Goal: Book appointment/travel/reservation

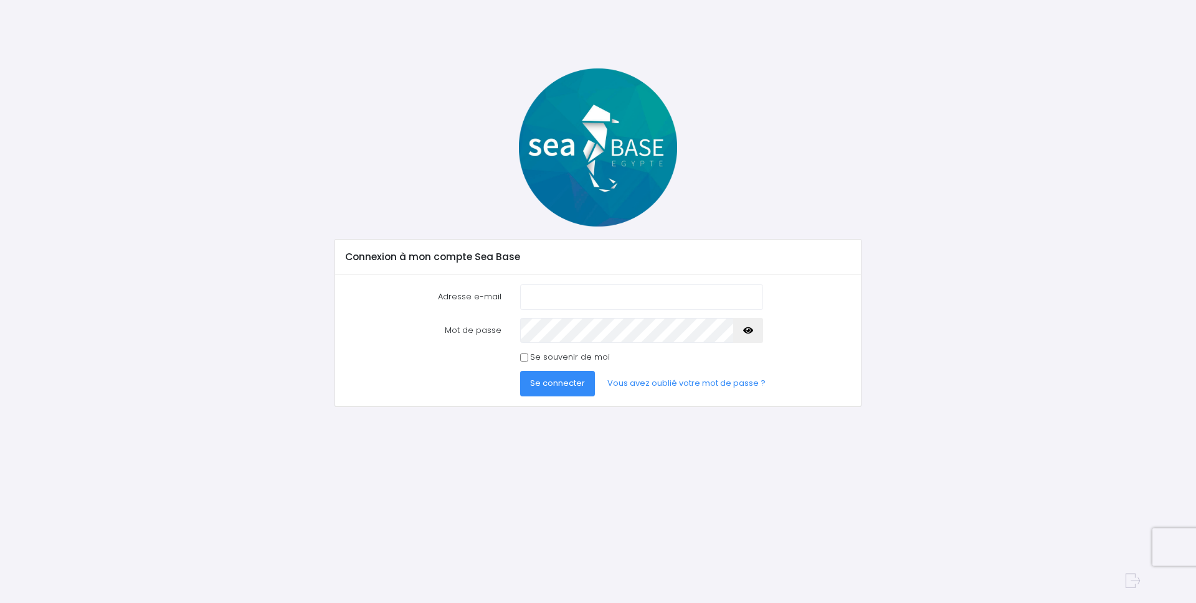
click at [598, 291] on input "Adresse e-mail" at bounding box center [641, 297] width 243 height 25
type input "[EMAIL_ADDRESS][DOMAIN_NAME]"
click at [577, 383] on span "Se connecter" at bounding box center [557, 383] width 55 height 12
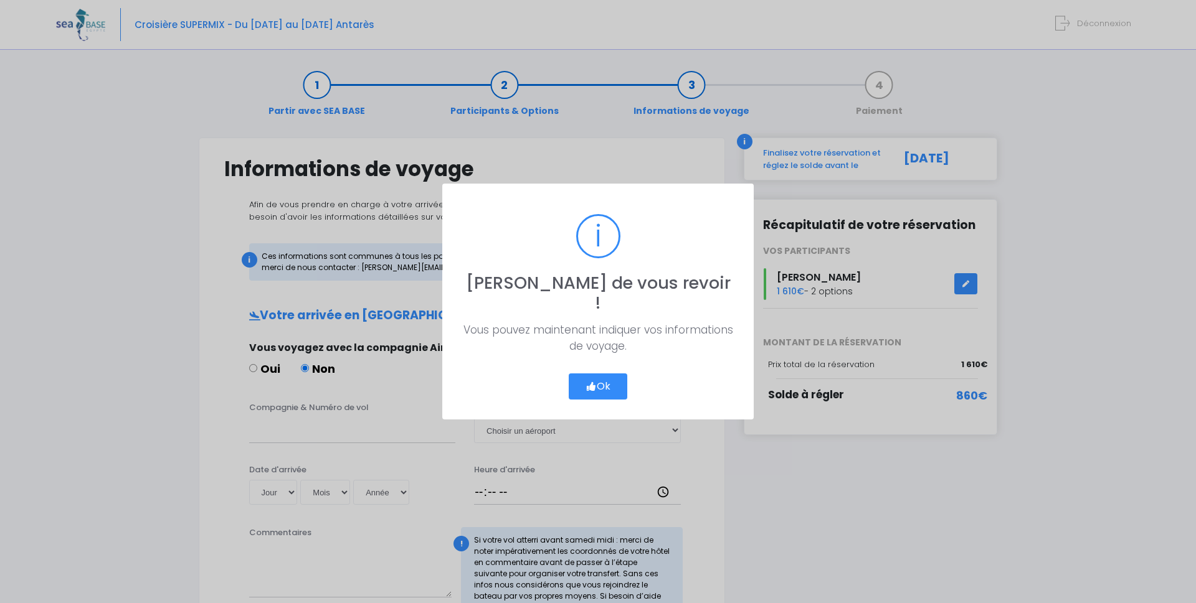
click at [596, 376] on button "Ok" at bounding box center [598, 387] width 59 height 26
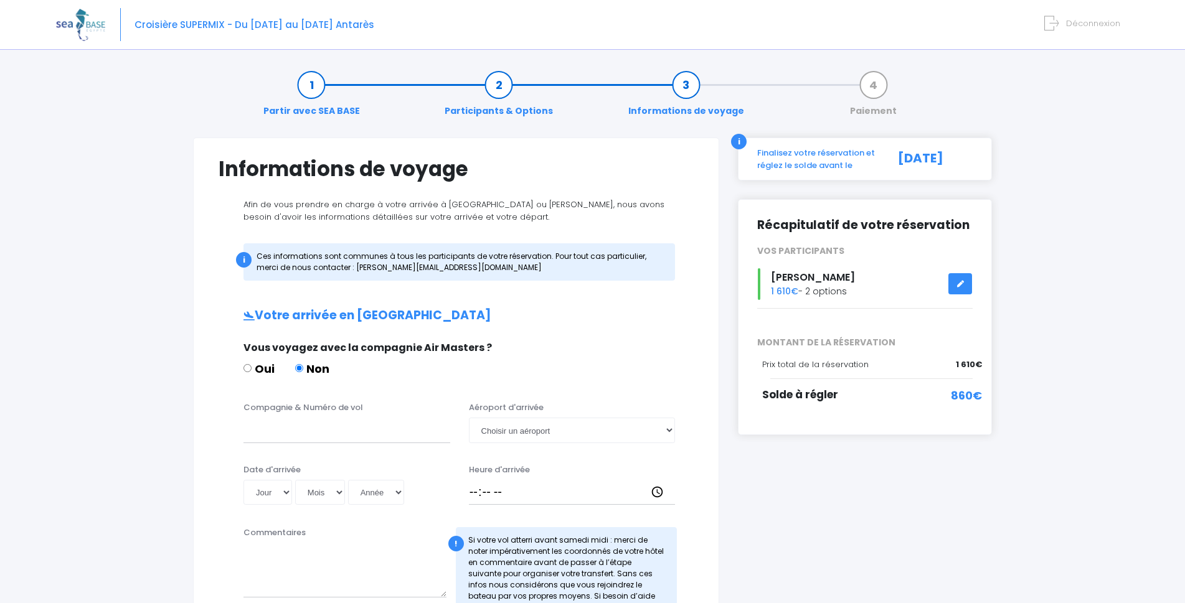
click at [956, 281] on link at bounding box center [960, 284] width 24 height 22
click at [958, 288] on link at bounding box center [960, 284] width 24 height 22
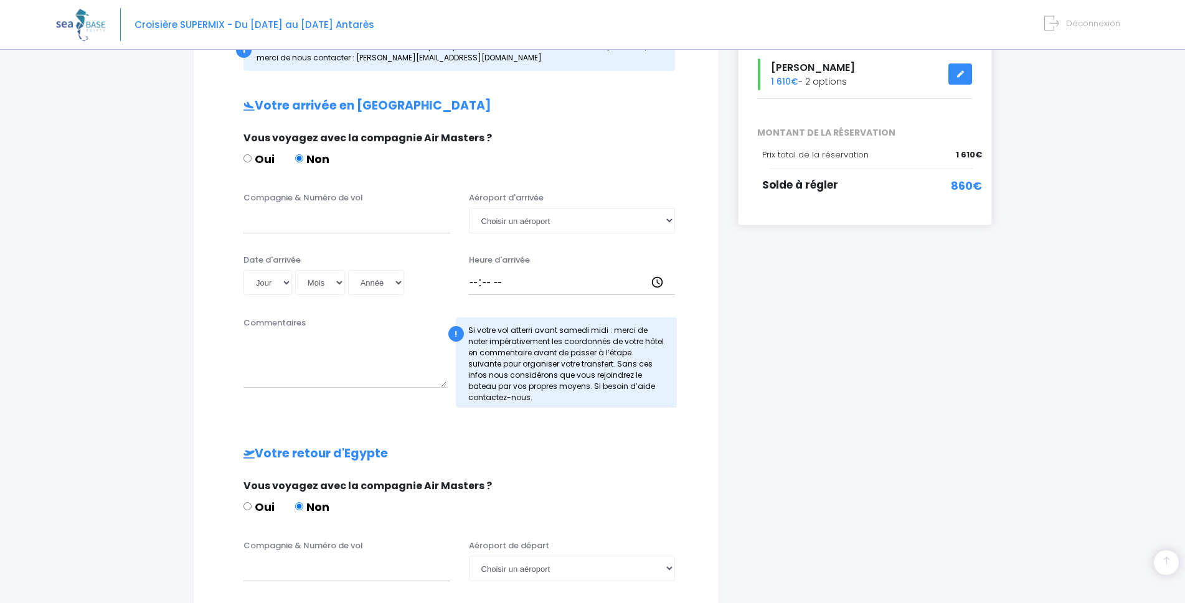
scroll to position [311, 0]
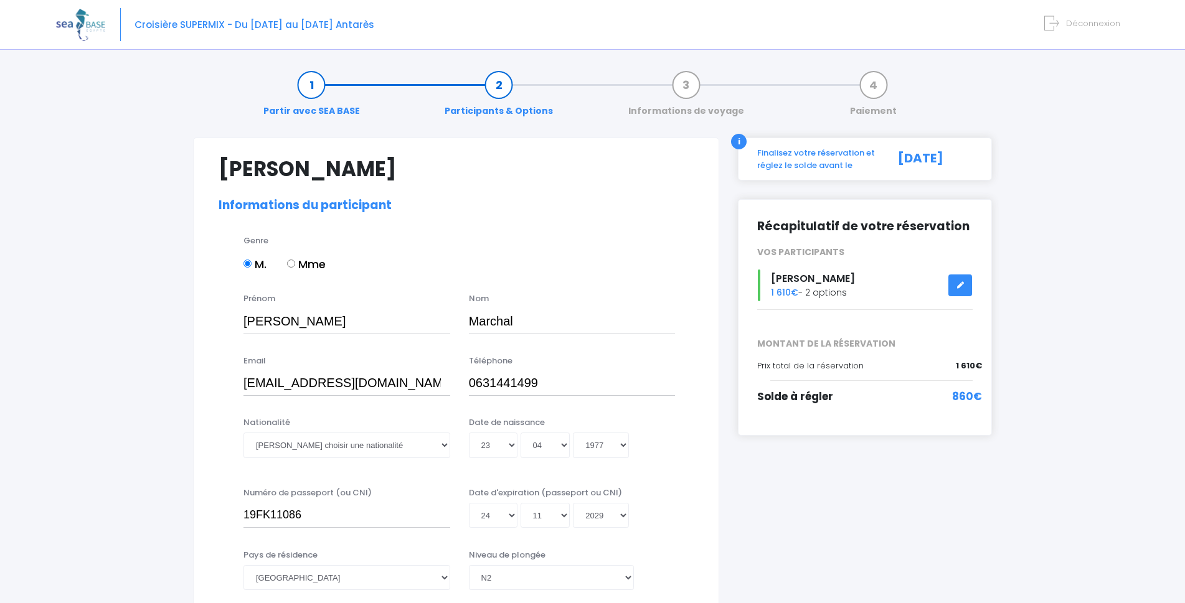
select select "N2"
click at [733, 143] on div "i" at bounding box center [739, 142] width 16 height 16
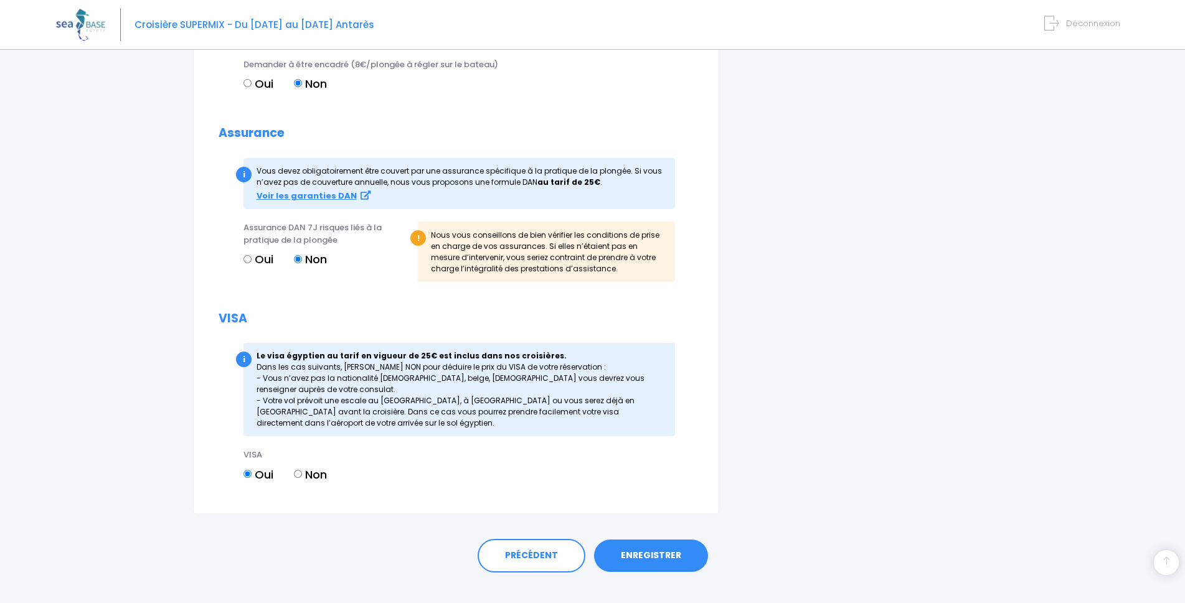
scroll to position [1276, 0]
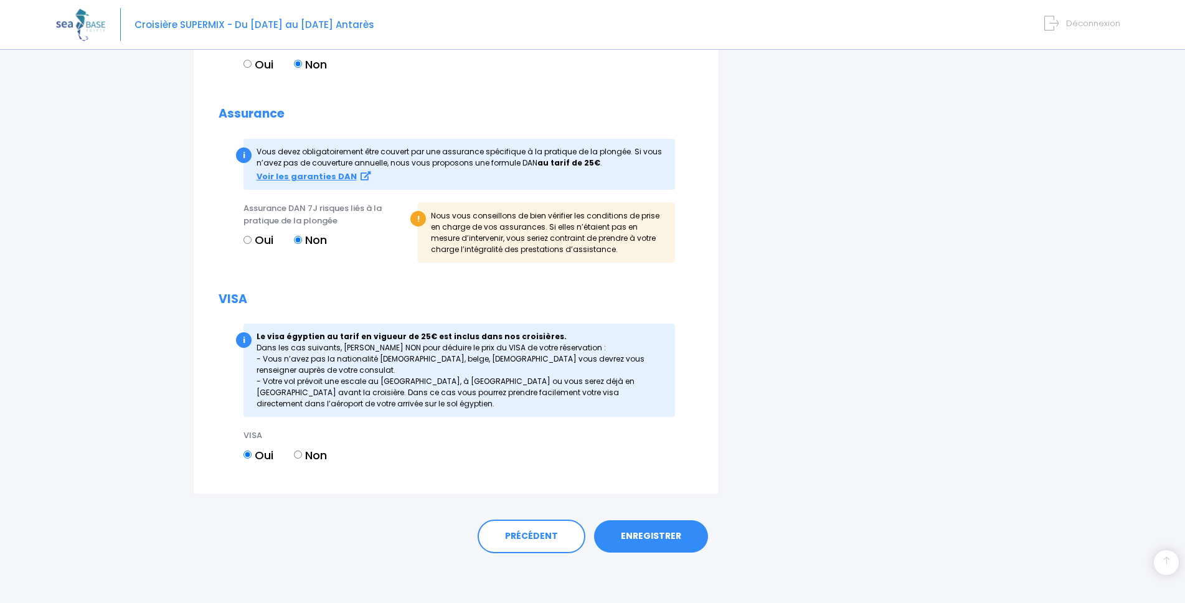
click at [611, 542] on link "ENREGISTRER" at bounding box center [651, 537] width 114 height 32
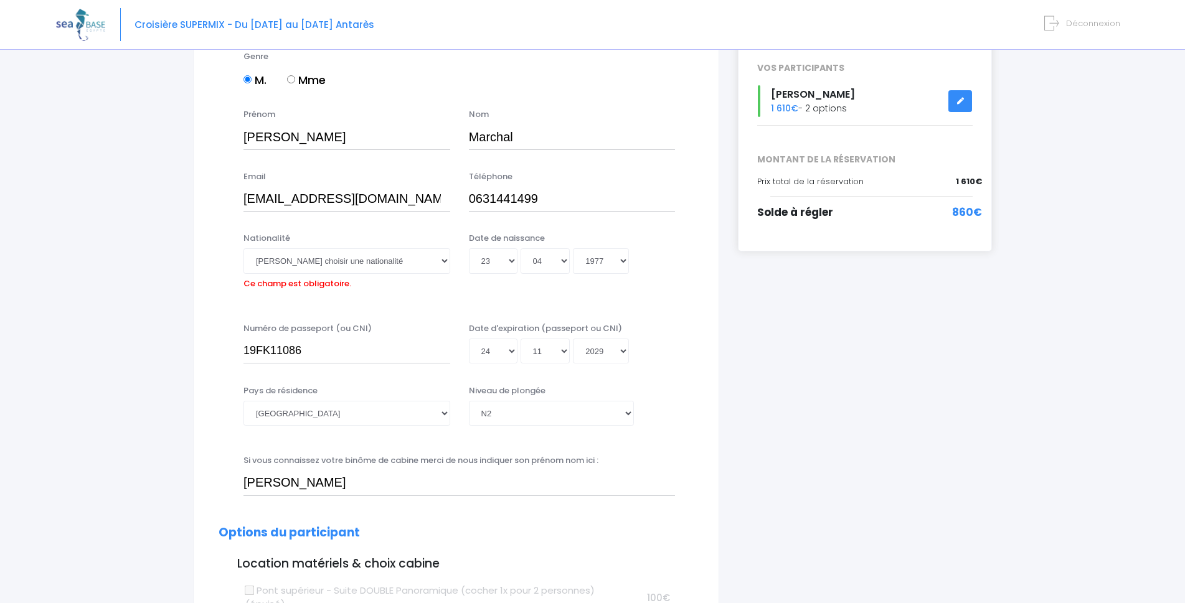
scroll to position [184, 0]
click at [443, 263] on select "Veuillez choisir une nationalité Afghane Albanaise Algerienne Allemande America…" at bounding box center [346, 261] width 207 height 25
select select "Française"
click at [243, 249] on select "Veuillez choisir une nationalité Afghane Albanaise Algerienne Allemande America…" at bounding box center [346, 261] width 207 height 25
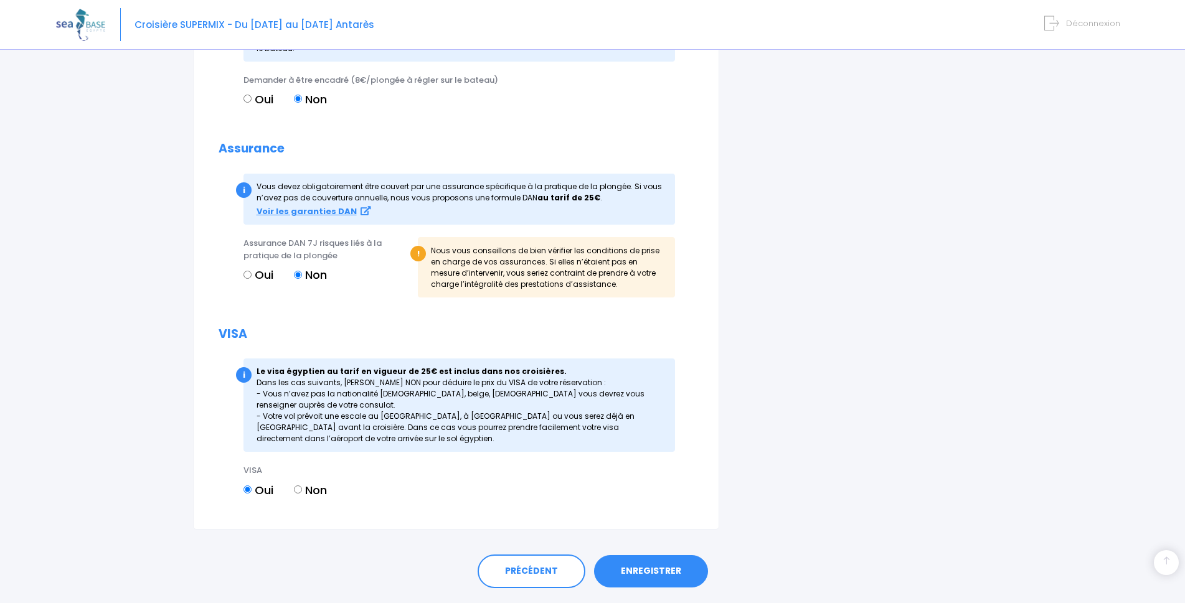
scroll to position [1242, 0]
click at [638, 572] on link "ENREGISTRER" at bounding box center [651, 570] width 114 height 32
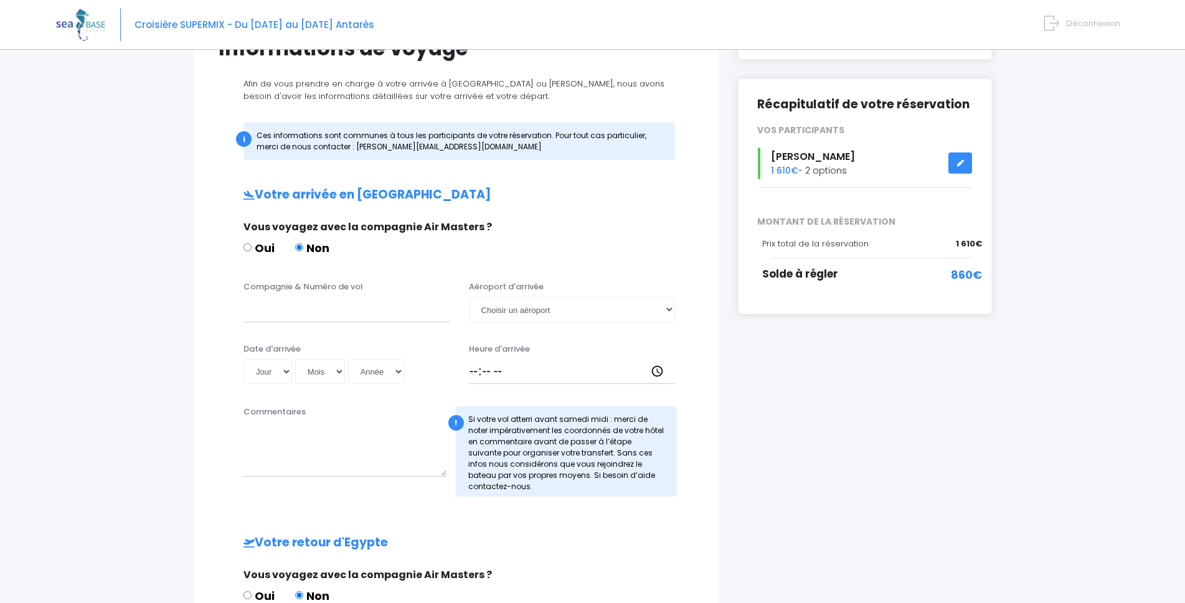
scroll to position [125, 0]
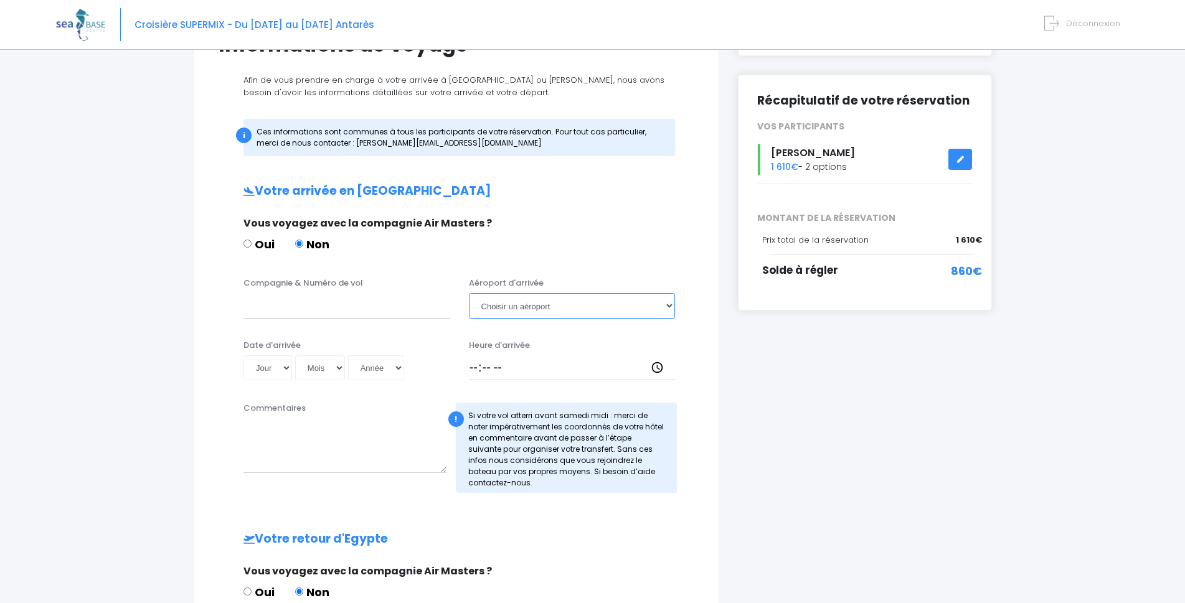
click at [658, 301] on select "Choisir un aéroport Hurghada Marsa Alam" at bounding box center [572, 305] width 207 height 25
select select "Hurghada"
click at [469, 293] on select "Choisir un aéroport Hurghada Marsa Alam" at bounding box center [572, 305] width 207 height 25
click at [655, 366] on input "Heure d'arrivée" at bounding box center [572, 368] width 207 height 25
type input "18:15"
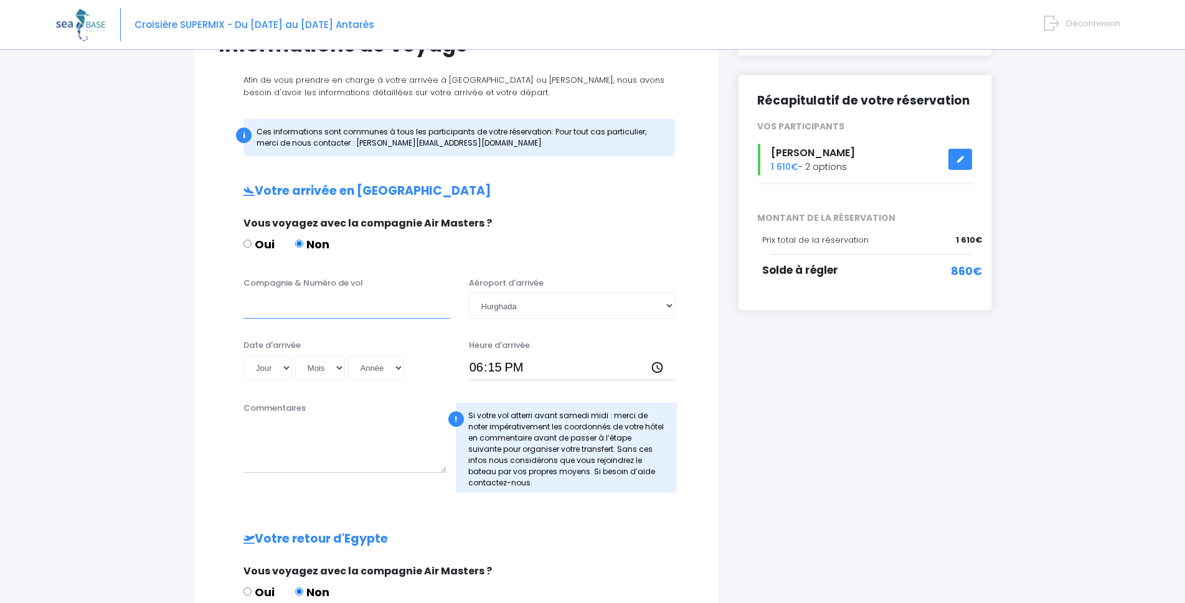
click at [301, 313] on input "Compagnie & Numéro de vol" at bounding box center [346, 305] width 207 height 25
click at [285, 370] on select "Jour 01 02 03 04 05 06 07 08 09 10 11 12 13 14 15 16 17 18 19 20 21 22 23 24 25…" at bounding box center [267, 368] width 49 height 25
select select "01"
click at [243, 356] on select "Jour 01 02 03 04 05 06 07 08 09 10 11 12 13 14 15 16 17 18 19 20 21 22 23 24 25…" at bounding box center [267, 368] width 49 height 25
click at [342, 367] on select "Mois 01 02 03 04 05 06 07 08 09 10 11 12" at bounding box center [320, 368] width 50 height 25
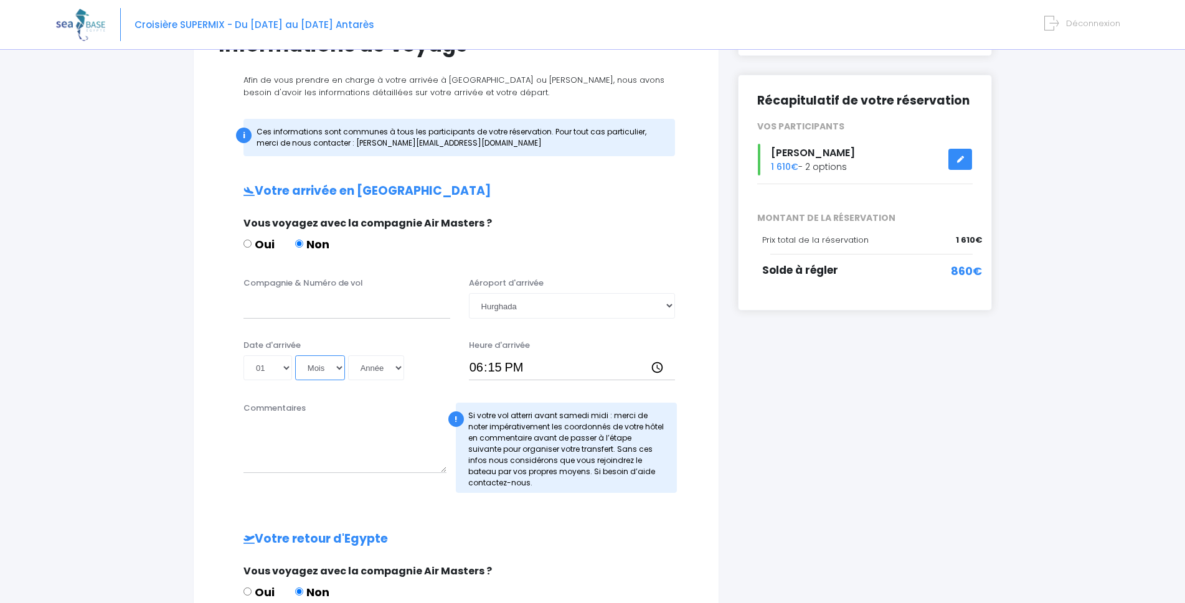
select select "11"
click at [296, 356] on select "Mois 01 02 03 04 05 06 07 08 09 10 11 12" at bounding box center [320, 368] width 50 height 25
click at [392, 374] on select "Année 2045 2044 2043 2042 2041 2040 2039 2038 2037 2036 2035 2034 2033 2032 203…" at bounding box center [376, 368] width 56 height 25
select select "2025"
click at [350, 356] on select "Année 2045 2044 2043 2042 2041 2040 2039 2038 2037 2036 2035 2034 2033 2032 203…" at bounding box center [376, 368] width 56 height 25
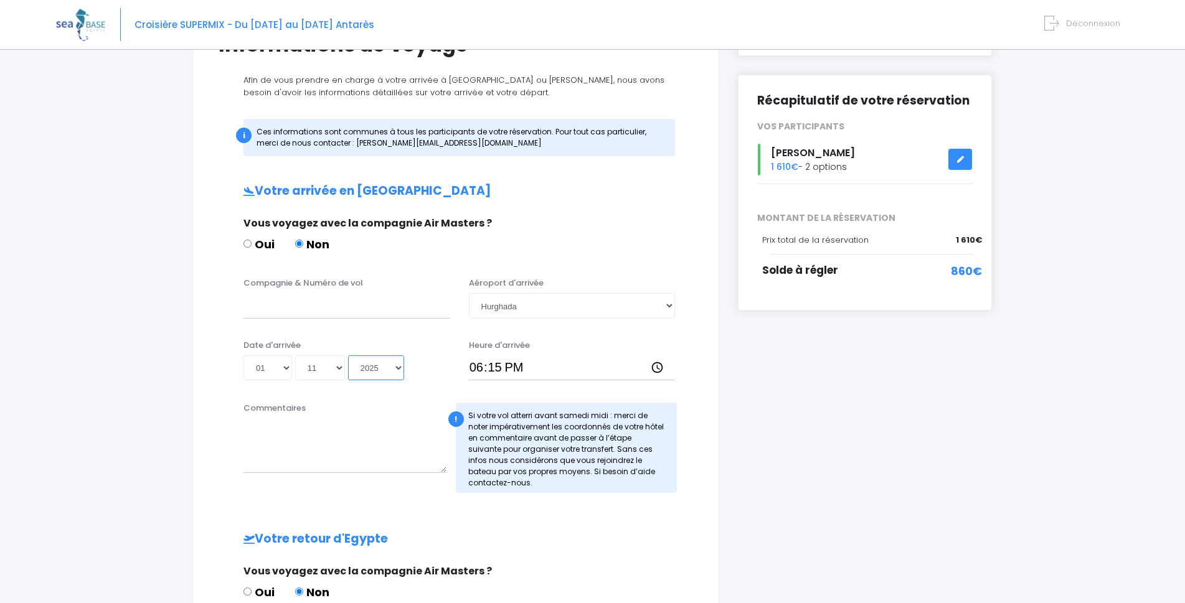
type input "2025-11-01"
click at [296, 308] on input "Compagnie & Numéro de vol" at bounding box center [346, 305] width 207 height 25
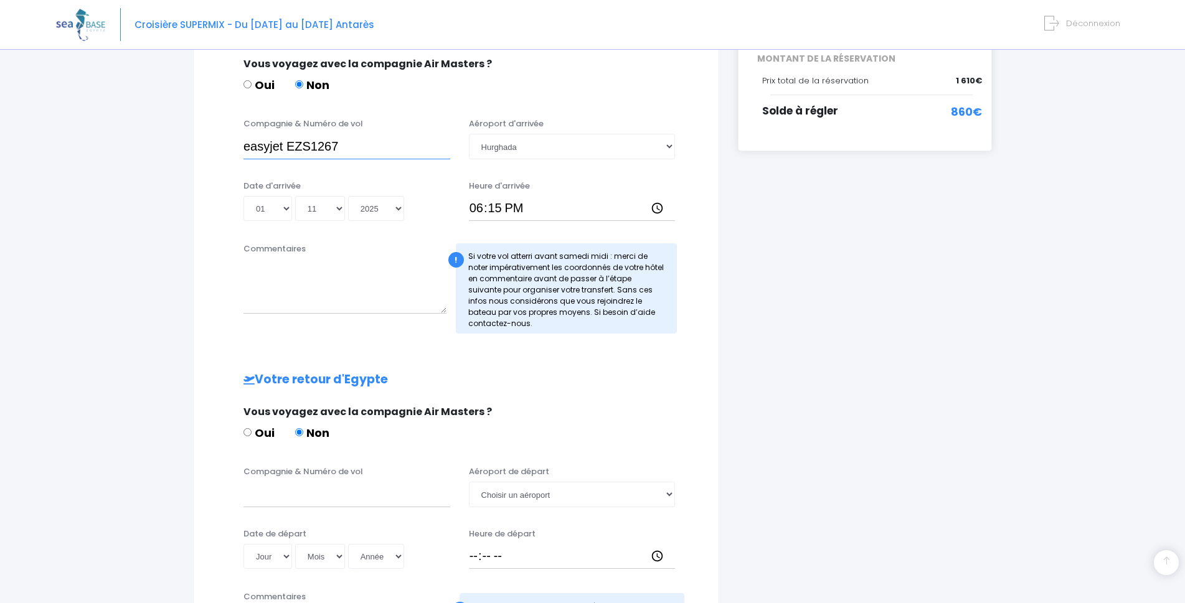
scroll to position [374, 0]
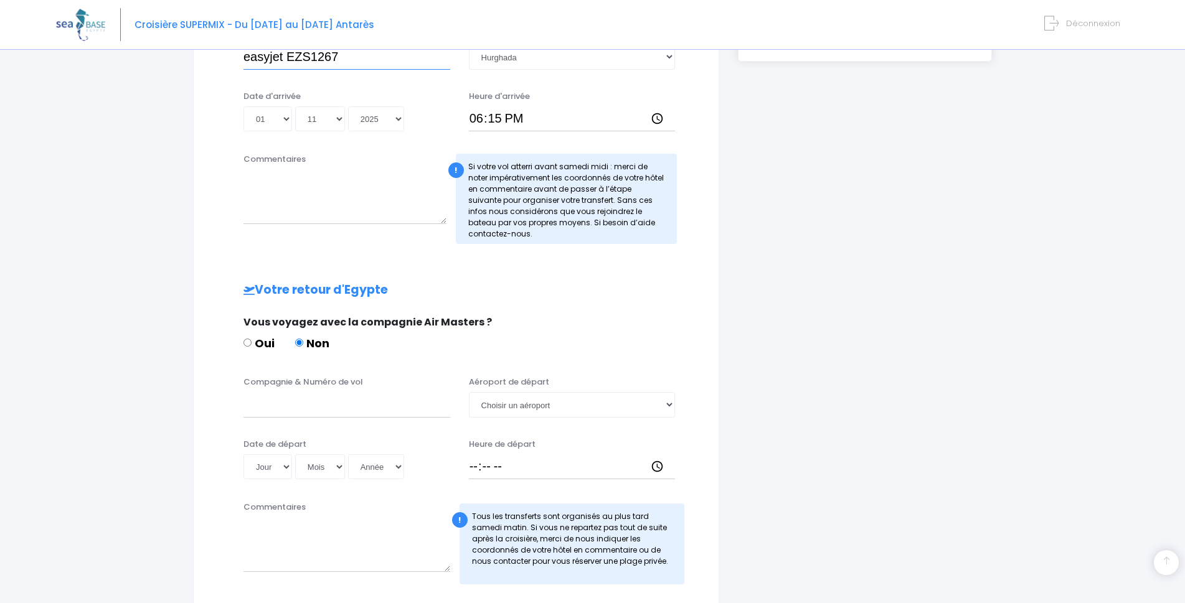
type input "easyjet EZS1267"
click at [586, 407] on select "Choisir un aéroport Hurghada Marsa Alam" at bounding box center [572, 404] width 207 height 25
click at [285, 463] on select "Jour 01 02 03 04 05 06 07 08 09 10 11 12 13 14 15 16 17 18 19 20 21 22 23 24 25…" at bounding box center [267, 467] width 49 height 25
select select "08"
click at [243, 455] on select "Jour 01 02 03 04 05 06 07 08 09 10 11 12 13 14 15 16 17 18 19 20 21 22 23 24 25…" at bounding box center [267, 467] width 49 height 25
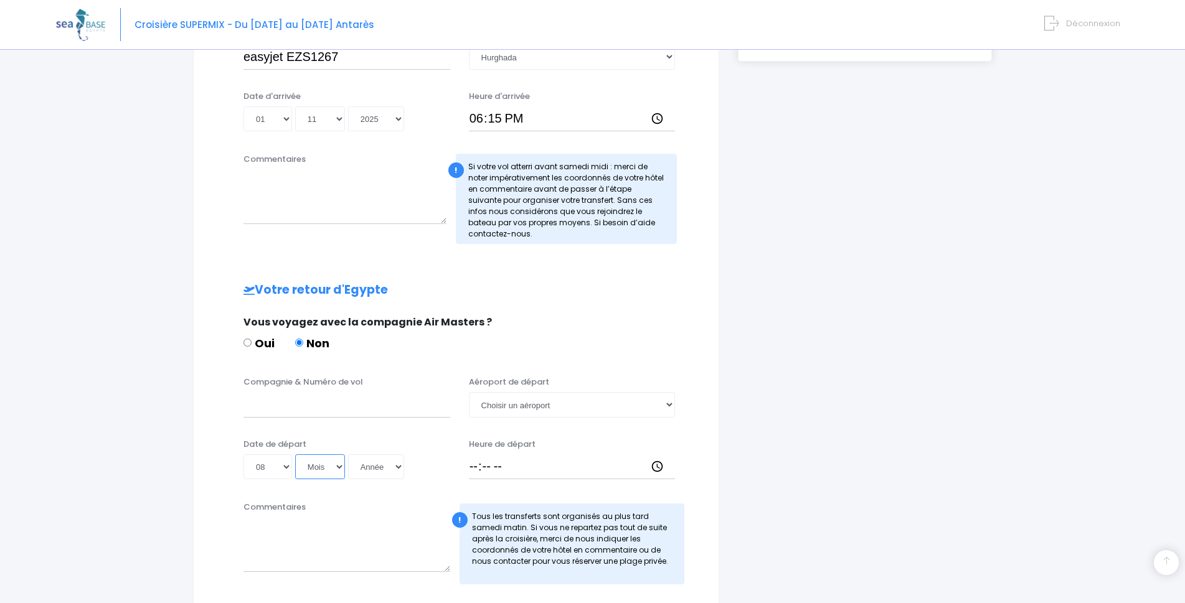
click at [334, 473] on select "Mois 01 02 03 04 05 06 07 08 09 10 11 12" at bounding box center [320, 467] width 50 height 25
select select "11"
click at [296, 455] on select "Mois 01 02 03 04 05 06 07 08 09 10 11 12" at bounding box center [320, 467] width 50 height 25
click at [390, 466] on select "Année 2045 2044 2043 2042 2041 2040 2039 2038 2037 2036 2035 2034 2033 2032 203…" at bounding box center [376, 467] width 56 height 25
select select "2025"
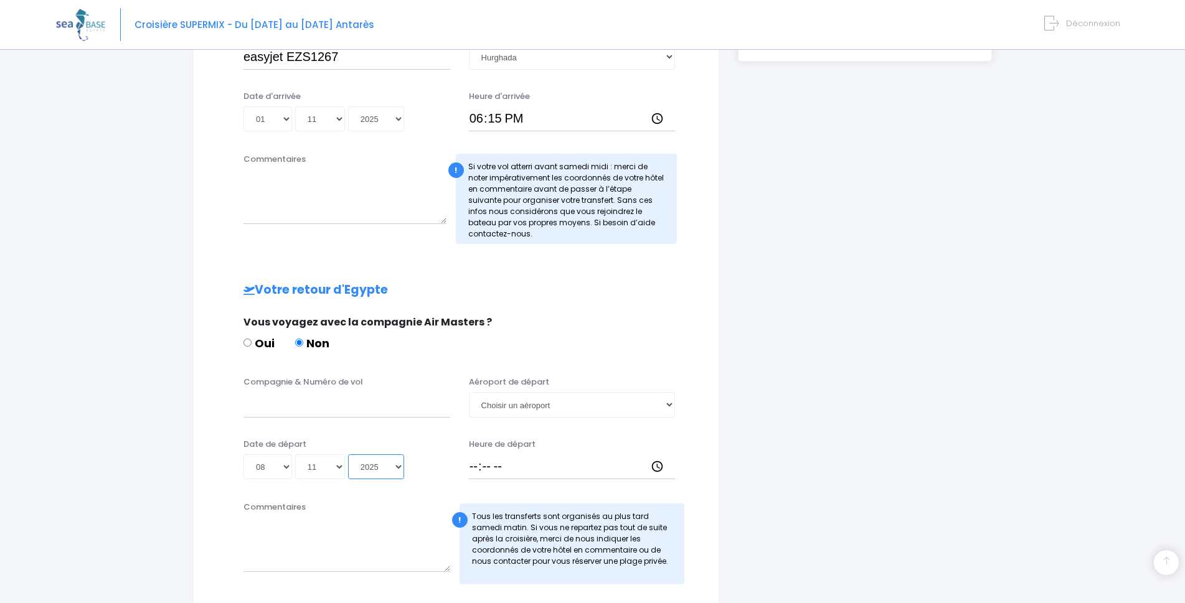
click at [350, 455] on select "Année 2045 2044 2043 2042 2041 2040 2039 2038 2037 2036 2035 2034 2033 2032 203…" at bounding box center [376, 467] width 56 height 25
type input "2025-11-08"
click at [306, 409] on input "Compagnie & Numéro de vol" at bounding box center [346, 404] width 207 height 25
type input "EASYJET EZS1268"
click at [585, 400] on select "Choisir un aéroport Hurghada Marsa Alam" at bounding box center [572, 404] width 207 height 25
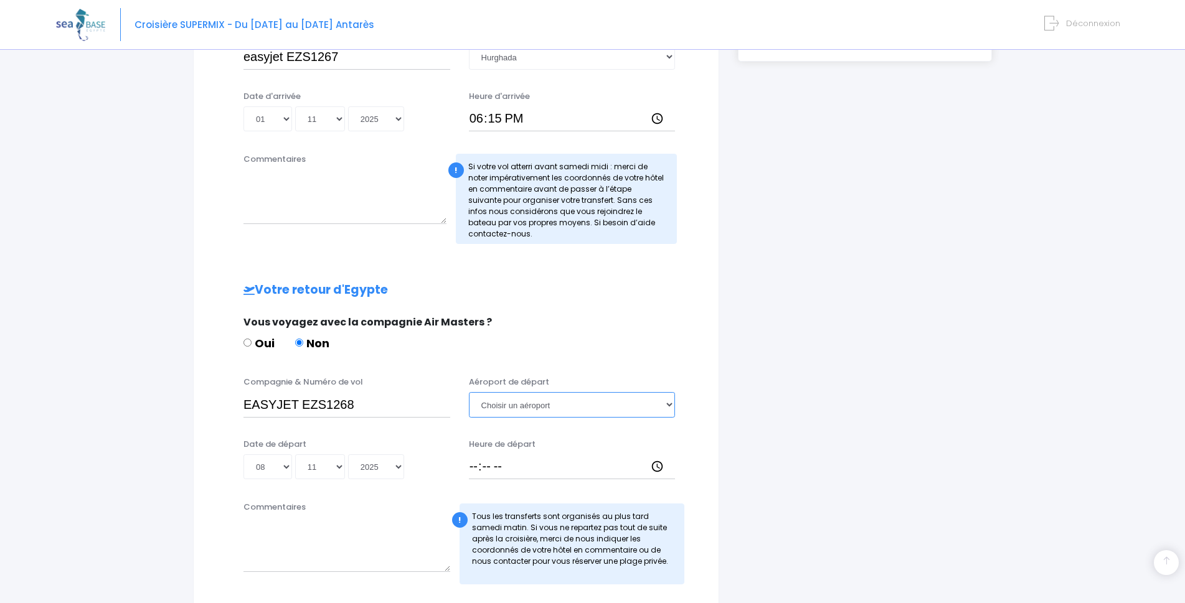
select select "Hurghada"
click at [469, 392] on select "Choisir un aéroport Hurghada Marsa Alam" at bounding box center [572, 404] width 207 height 25
click at [656, 465] on input "Heure de départ" at bounding box center [572, 467] width 207 height 25
type input "19:10"
click at [710, 476] on div "Informations de voyage Afin de vous prendre en charge à votre arrivée à Hurghad…" at bounding box center [456, 226] width 526 height 924
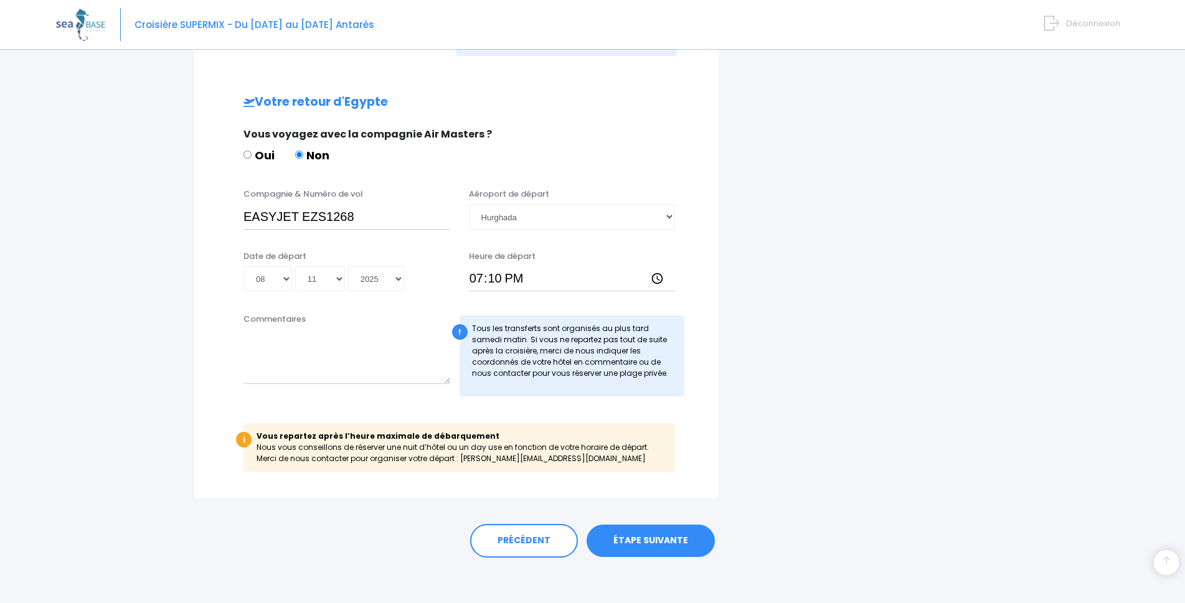
scroll to position [566, 0]
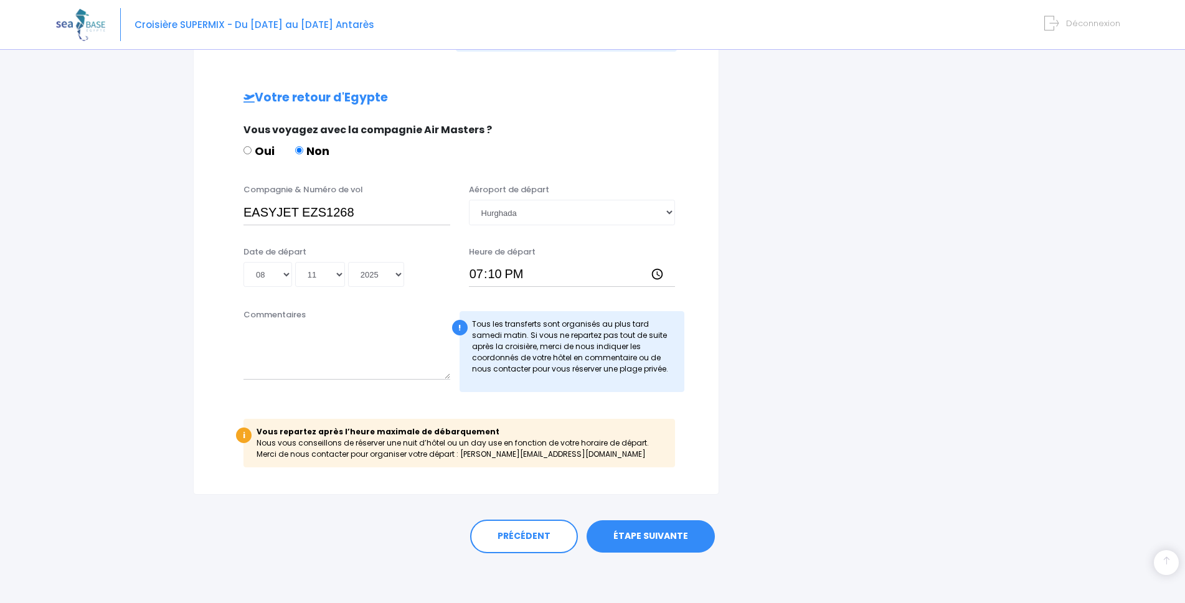
click at [655, 544] on link "ÉTAPE SUIVANTE" at bounding box center [651, 537] width 128 height 32
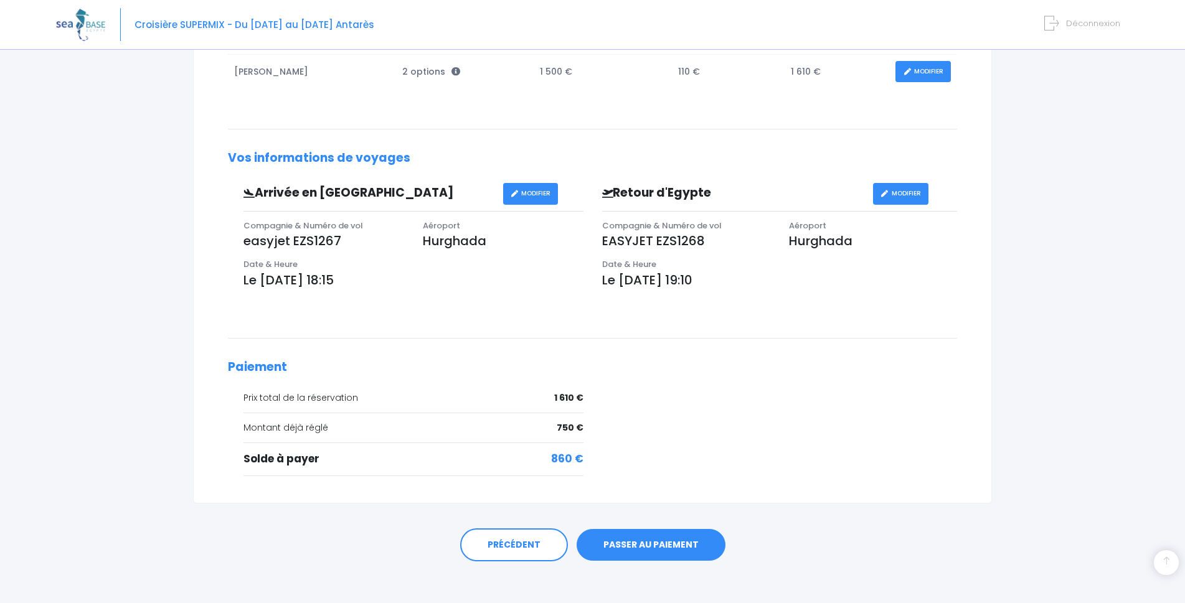
scroll to position [272, 0]
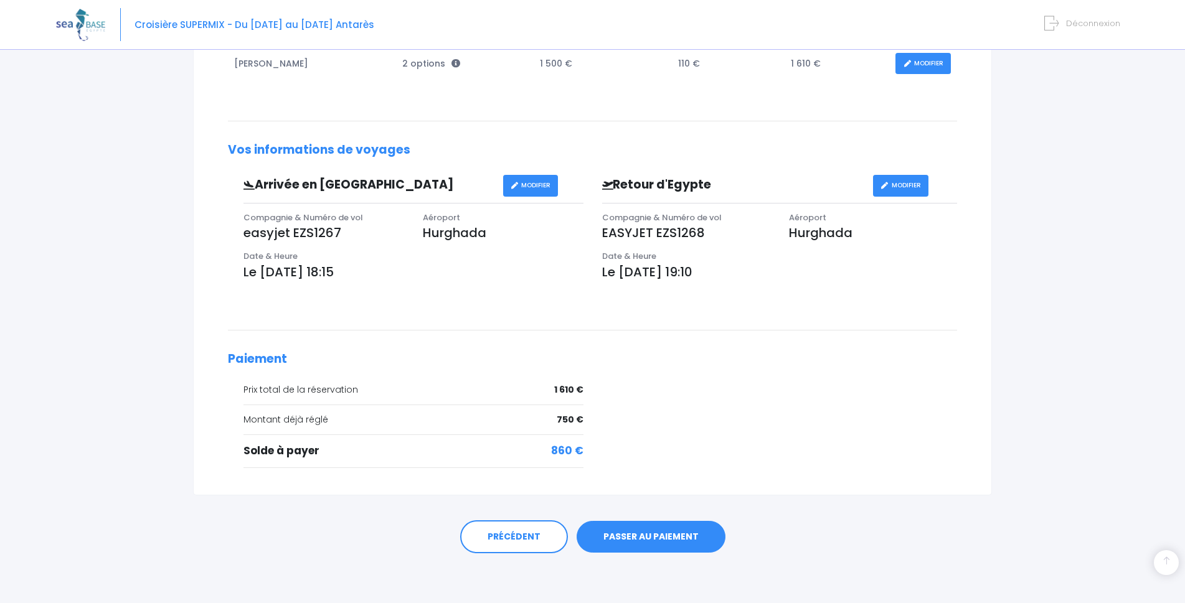
click at [655, 539] on link "PASSER AU PAIEMENT" at bounding box center [651, 537] width 149 height 32
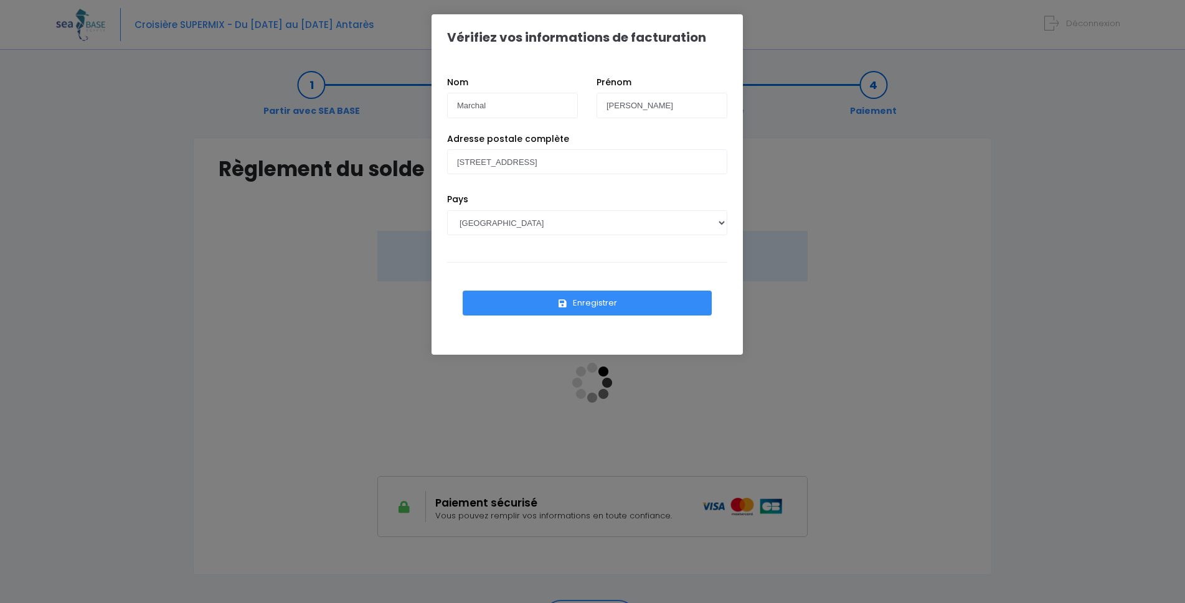
click at [582, 301] on button "Enregistrer" at bounding box center [587, 303] width 249 height 25
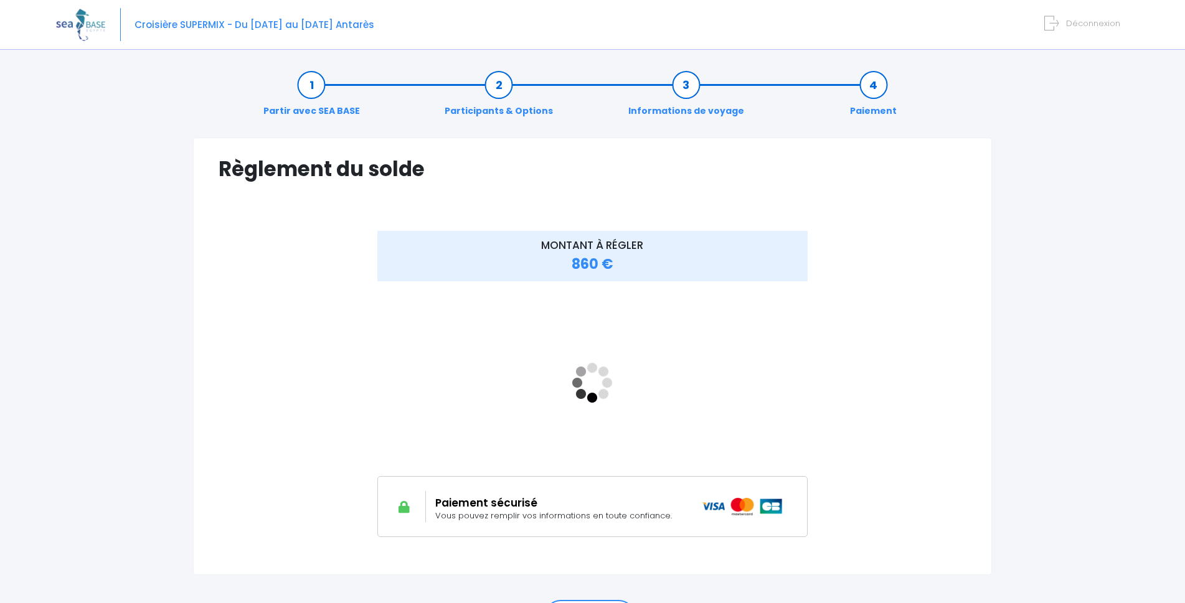
scroll to position [62, 0]
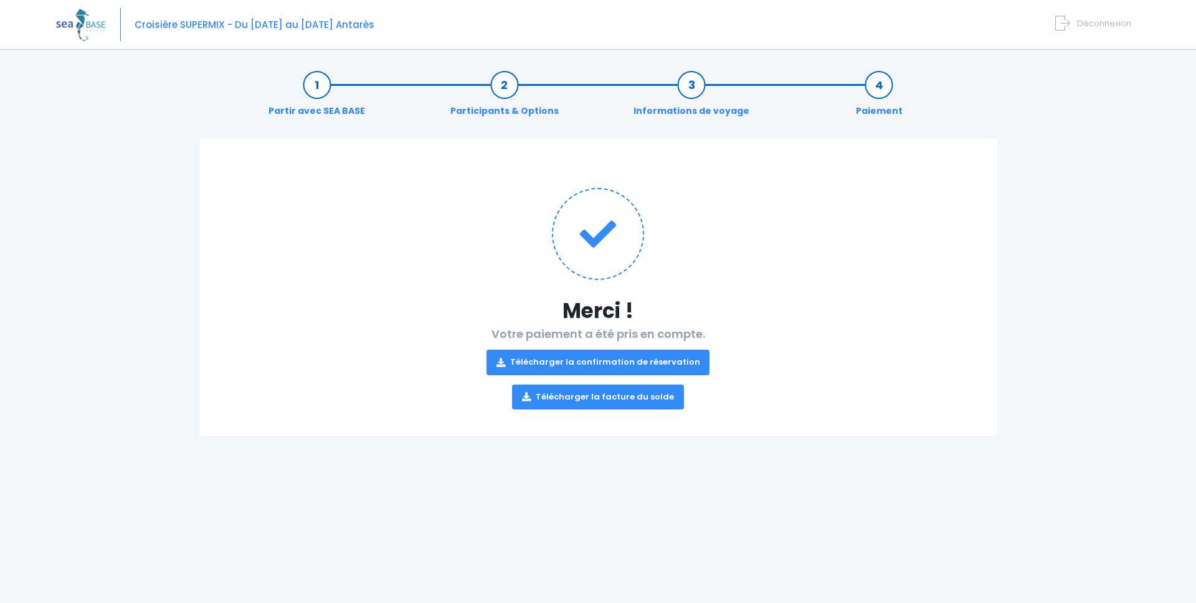
click at [642, 396] on link "Télécharger la facture du solde" at bounding box center [598, 397] width 172 height 25
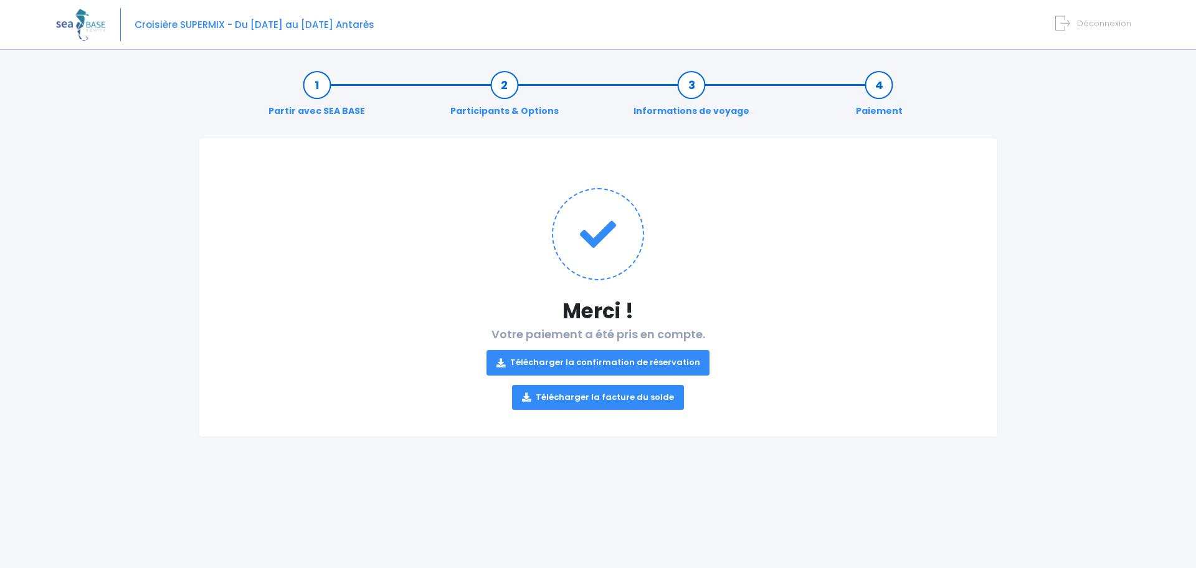
click at [630, 366] on link "Télécharger la confirmation de réservation" at bounding box center [598, 362] width 224 height 25
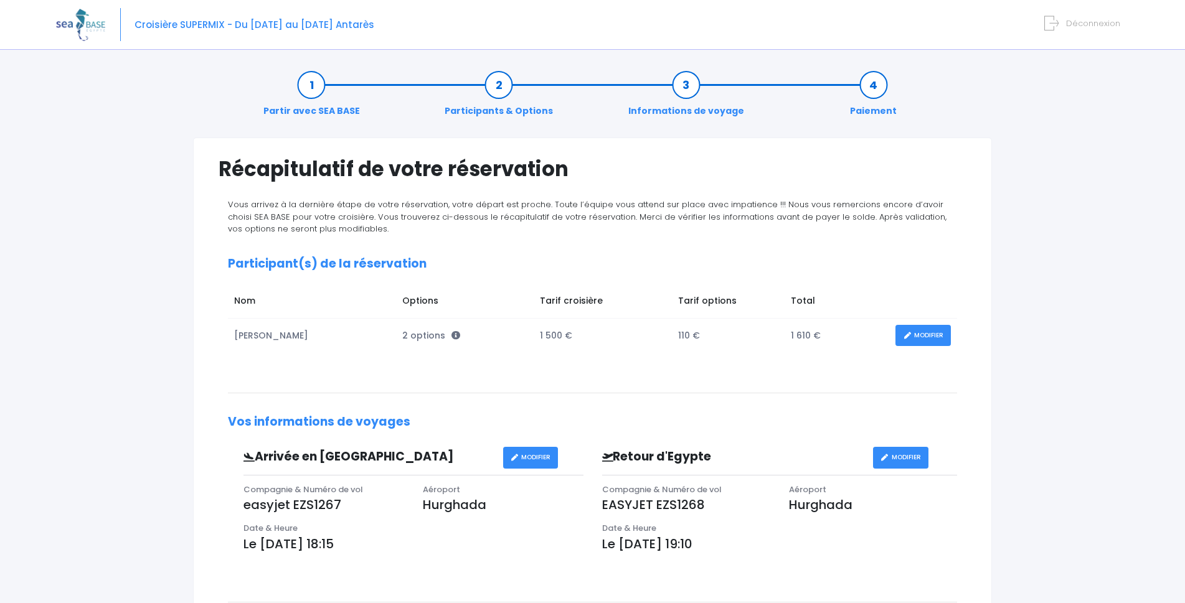
click at [300, 85] on link "Partir avec SEA BASE" at bounding box center [311, 97] width 109 height 39
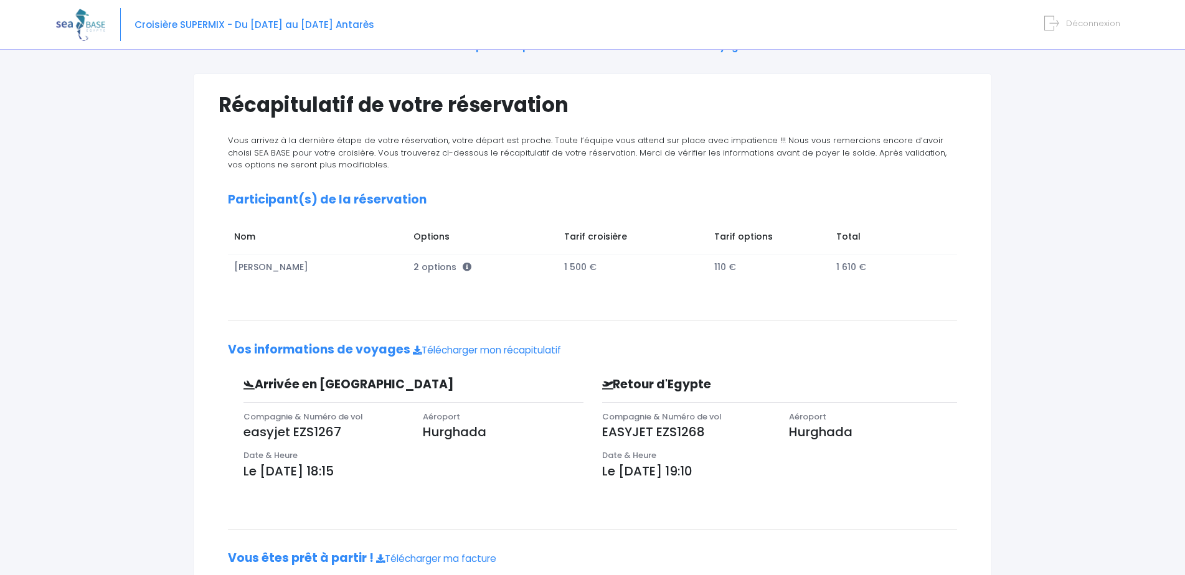
scroll to position [125, 0]
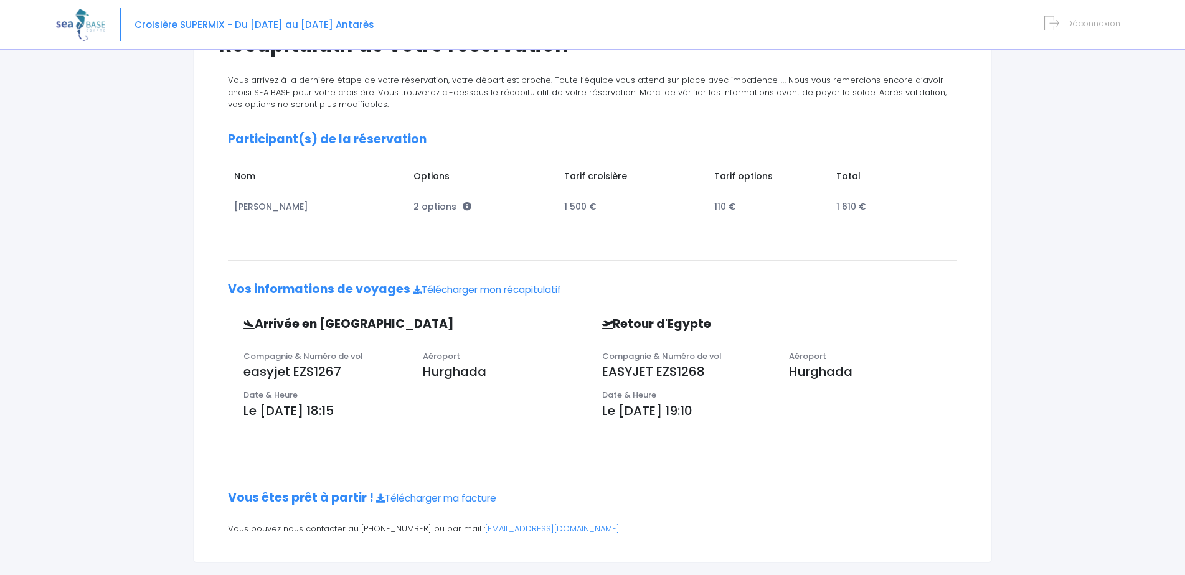
click at [1095, 24] on span "Déconnexion" at bounding box center [1093, 23] width 54 height 12
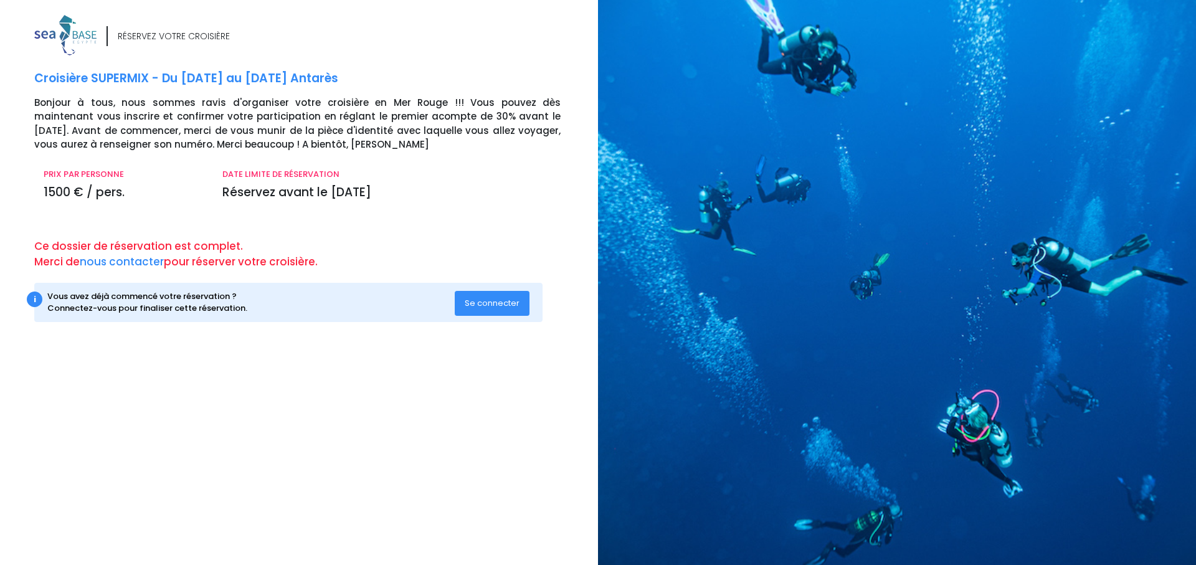
click at [511, 305] on span "Se connecter" at bounding box center [492, 303] width 55 height 12
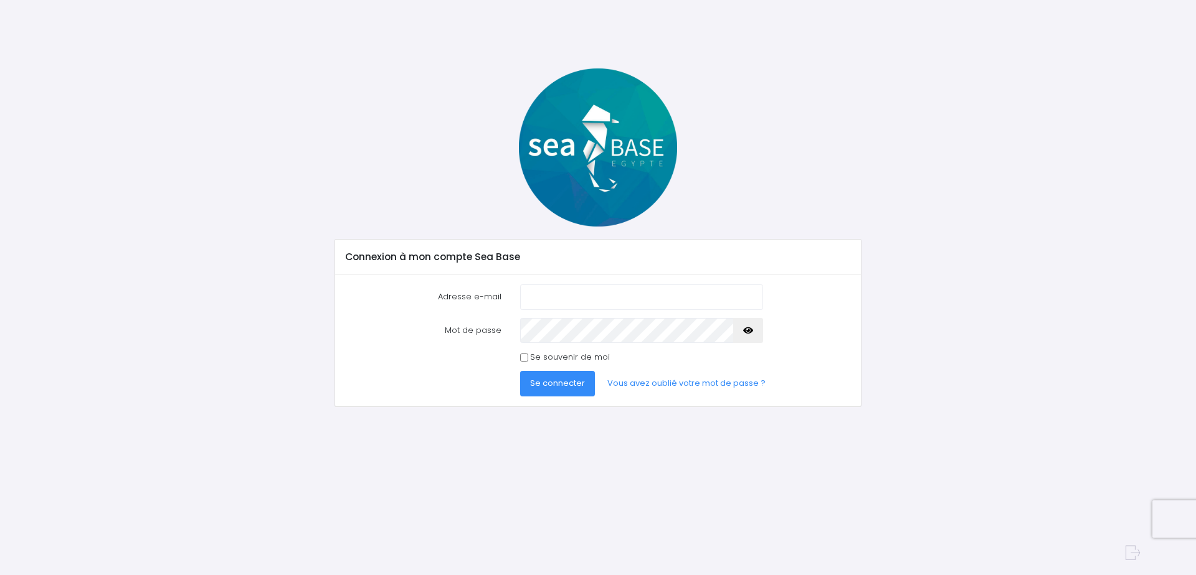
click at [547, 295] on input "Adresse e-mail" at bounding box center [641, 297] width 243 height 25
type input "[PERSON_NAME][EMAIL_ADDRESS][PERSON_NAME][DOMAIN_NAME]"
click at [747, 331] on icon "button" at bounding box center [748, 331] width 10 height 0
click at [551, 387] on span "Se connecter" at bounding box center [557, 383] width 55 height 12
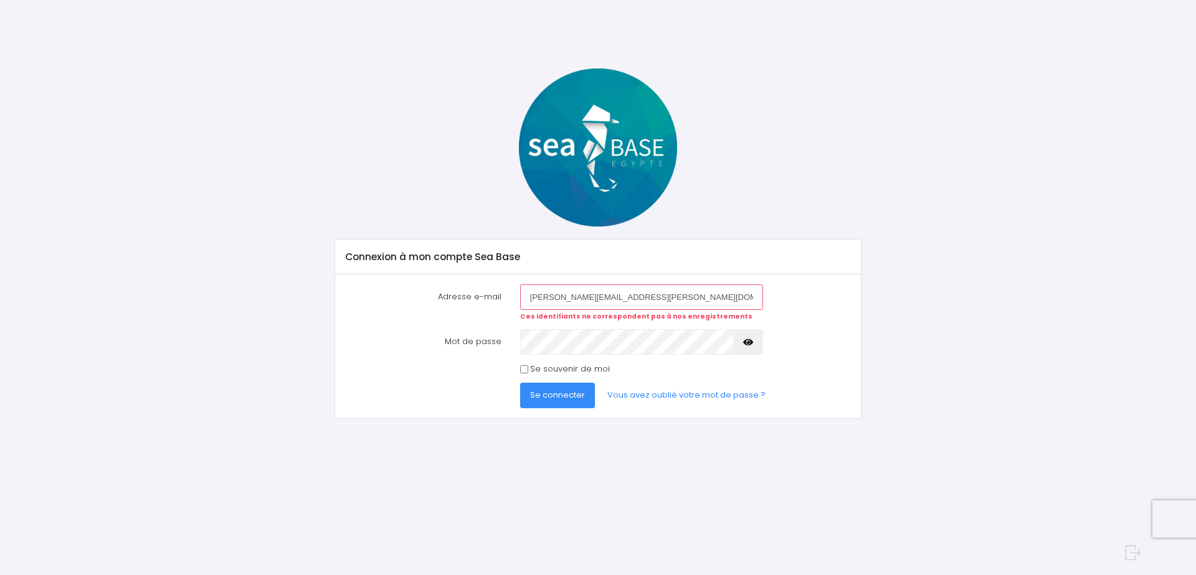
click at [560, 402] on button "Se connecter" at bounding box center [557, 395] width 75 height 25
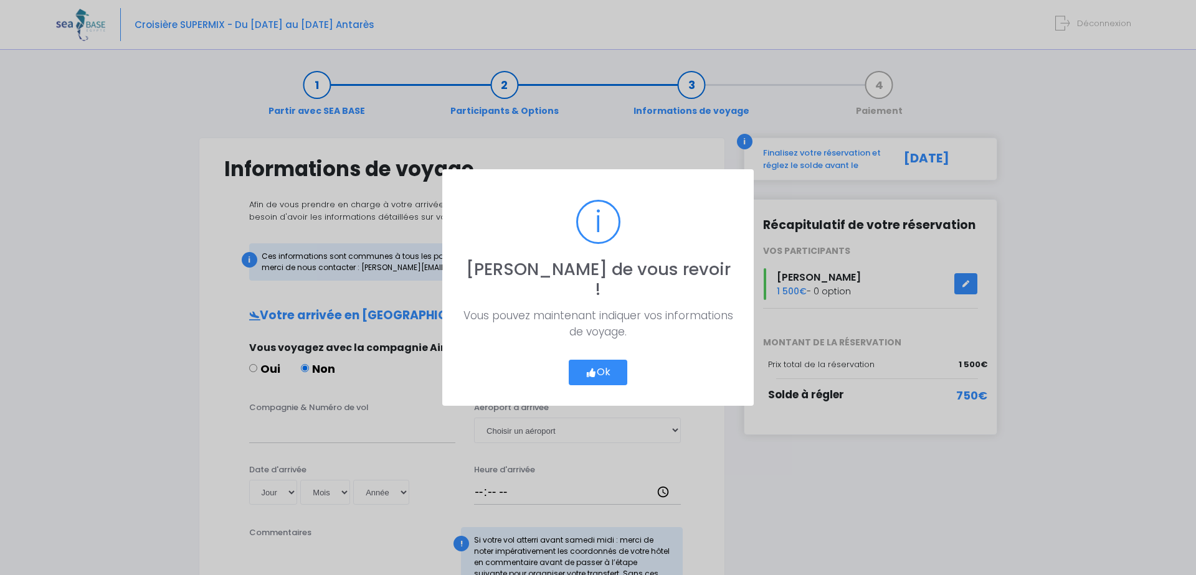
click at [599, 361] on button "Ok" at bounding box center [598, 373] width 59 height 26
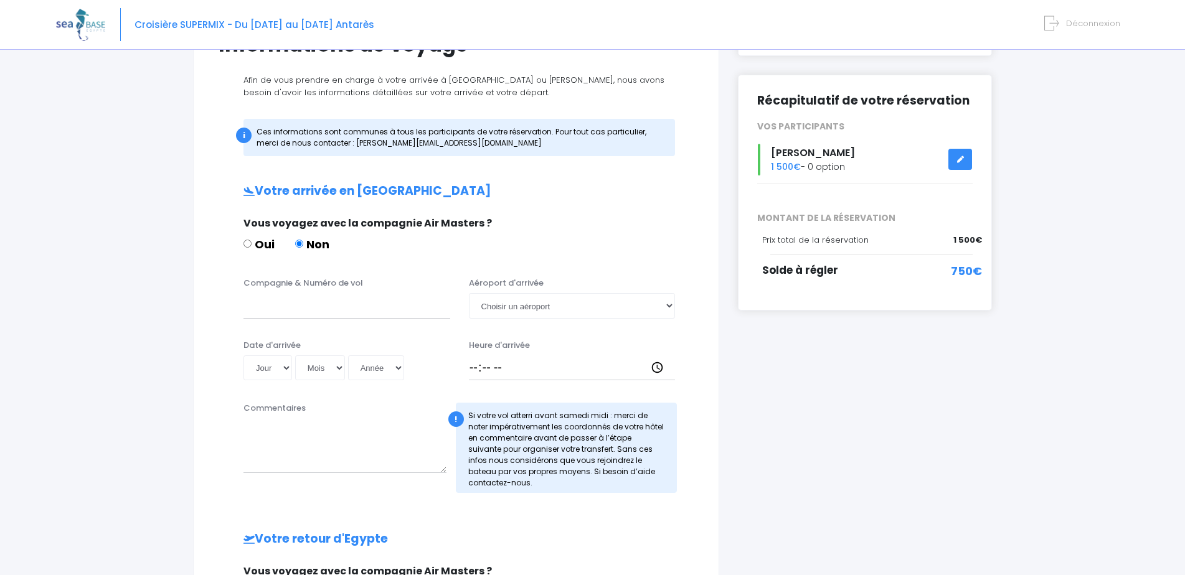
scroll to position [62, 0]
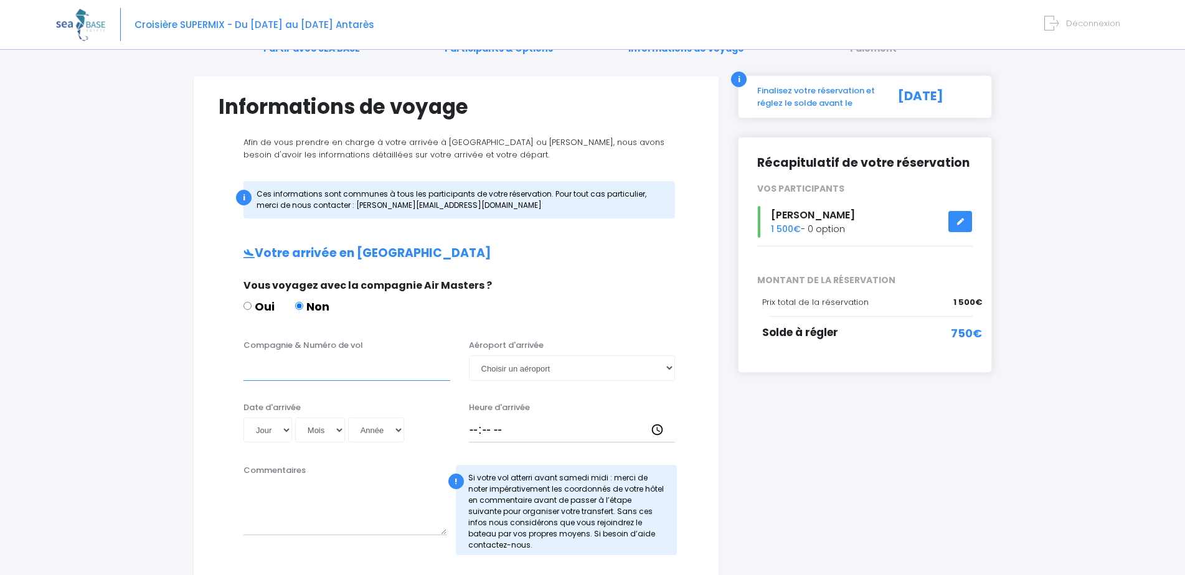
click at [319, 371] on input "Compagnie & Numéro de vol" at bounding box center [346, 368] width 207 height 25
type input "easyjet EZS1267"
click at [519, 373] on select "Choisir un aéroport [GEOGRAPHIC_DATA][PERSON_NAME]" at bounding box center [572, 368] width 207 height 25
select select "Hurghada"
click at [469, 356] on select "Choisir un aéroport [GEOGRAPHIC_DATA][PERSON_NAME]" at bounding box center [572, 368] width 207 height 25
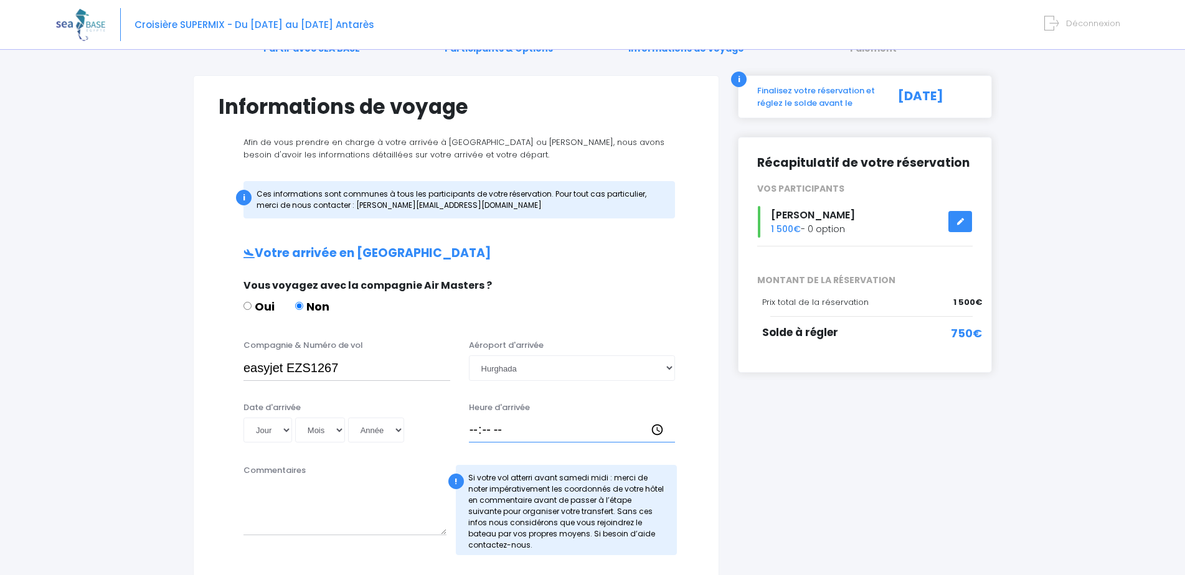
click at [516, 425] on input "Heure d'arrivée" at bounding box center [572, 430] width 207 height 25
click at [513, 429] on input "Heure d'arrivée" at bounding box center [572, 430] width 207 height 25
type input "18:15"
click at [287, 427] on select "Jour 01 02 03 04 05 06 07 08 09 10 11 12 13 14 15 16 17 18 19 20 21 22 23 24 25…" at bounding box center [267, 430] width 49 height 25
select select "01"
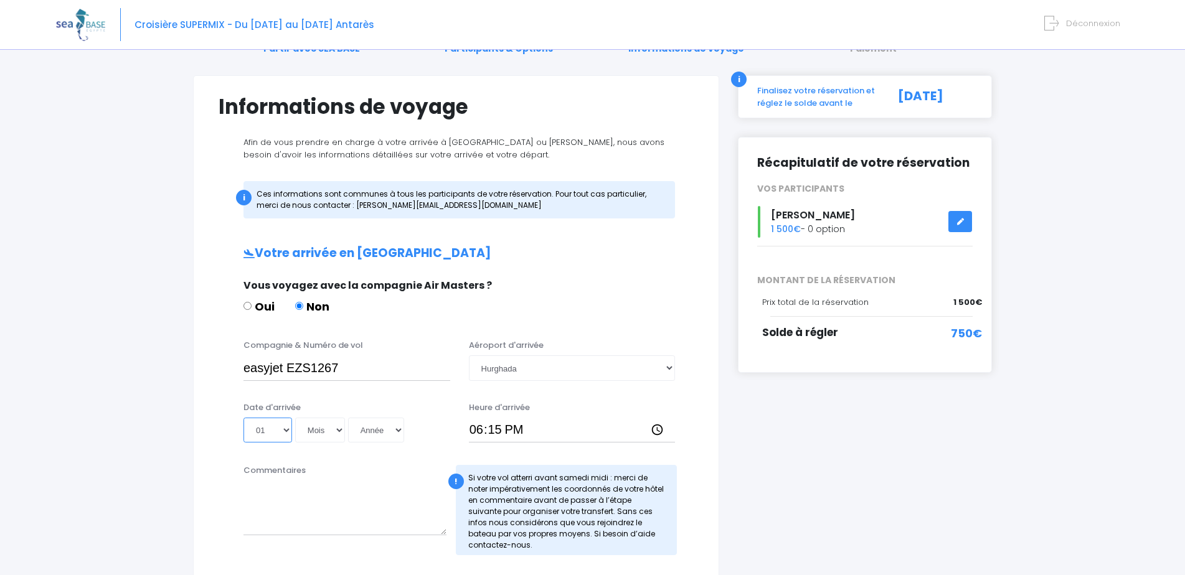
click at [243, 418] on select "Jour 01 02 03 04 05 06 07 08 09 10 11 12 13 14 15 16 17 18 19 20 21 22 23 24 25…" at bounding box center [267, 430] width 49 height 25
click at [342, 433] on select "Mois 01 02 03 04 05 06 07 08 09 10 11 12" at bounding box center [320, 430] width 50 height 25
select select "11"
click at [296, 418] on select "Mois 01 02 03 04 05 06 07 08 09 10 11 12" at bounding box center [320, 430] width 50 height 25
click at [402, 433] on select "Année 2045 2044 2043 2042 2041 2040 2039 2038 2037 2036 2035 2034 2033 2032 203…" at bounding box center [376, 430] width 56 height 25
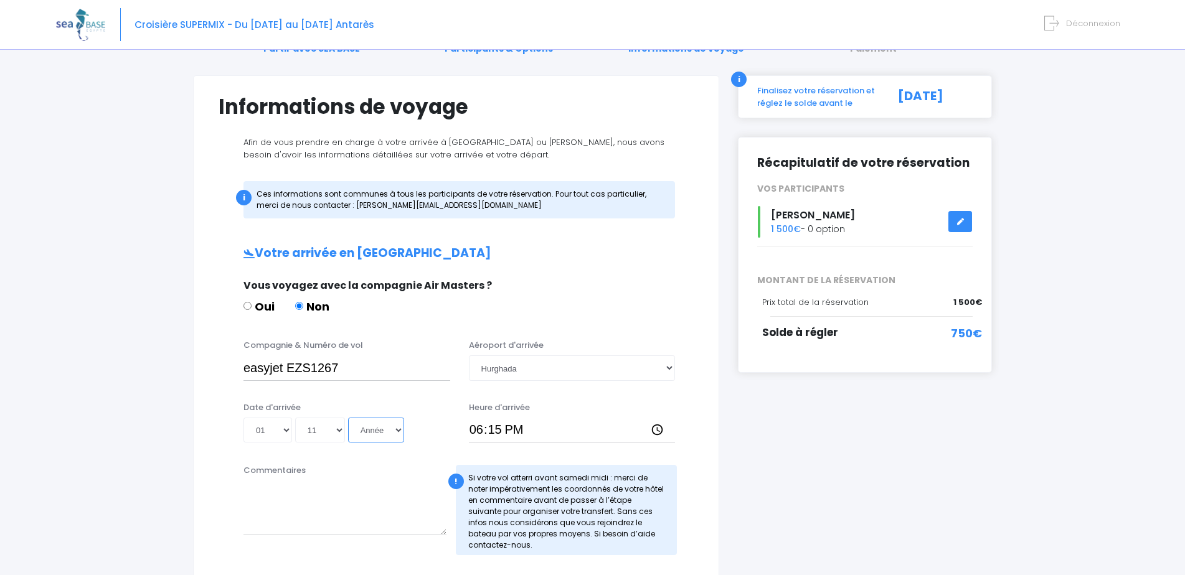
select select "2025"
click at [350, 418] on select "Année 2045 2044 2043 2042 2041 2040 2039 2038 2037 2036 2035 2034 2033 2032 203…" at bounding box center [376, 430] width 56 height 25
type input "2025-11-01"
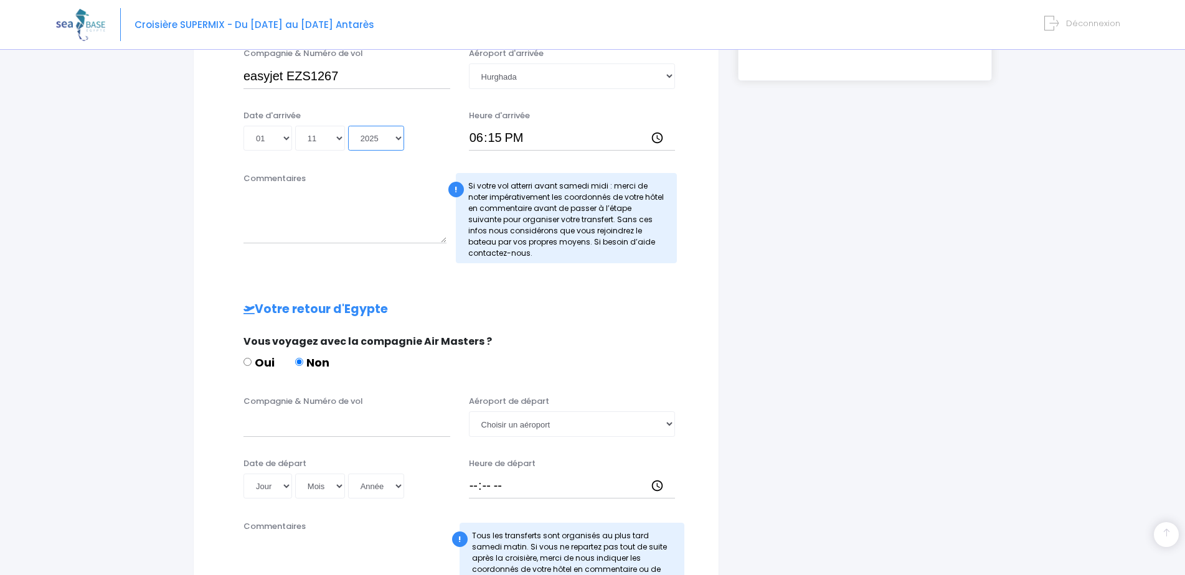
scroll to position [436, 0]
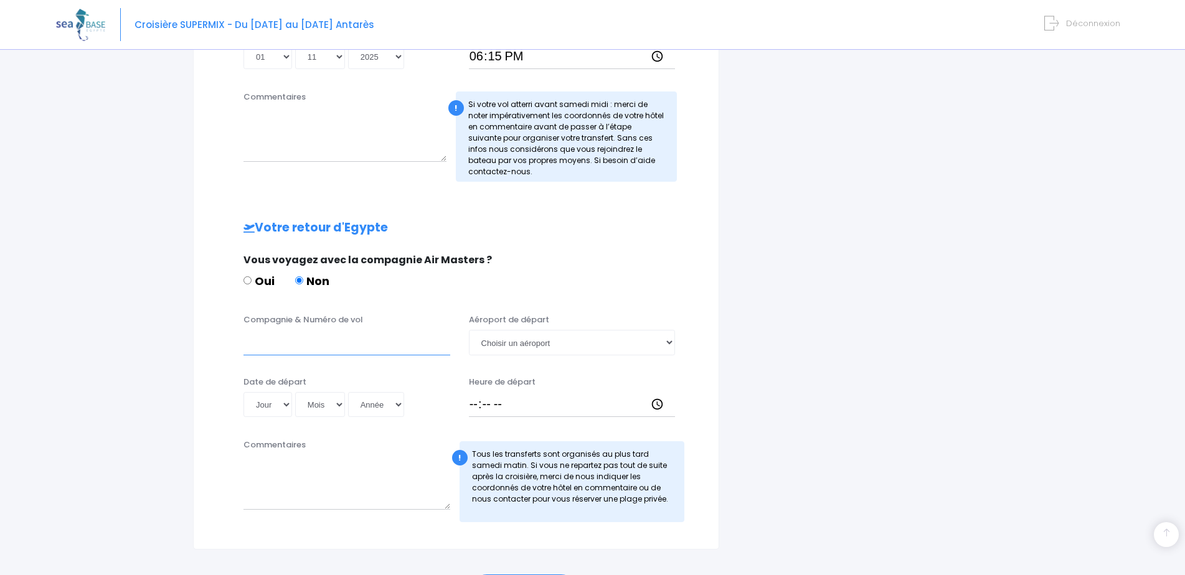
click at [337, 347] on input "Compagnie & Numéro de vol" at bounding box center [346, 342] width 207 height 25
type input "EASYJET EZS1268"
click at [572, 349] on select "Choisir un aéroport Hurghada Marsa Alam" at bounding box center [572, 342] width 207 height 25
select select "Hurghada"
click at [469, 330] on select "Choisir un aéroport Hurghada Marsa Alam" at bounding box center [572, 342] width 207 height 25
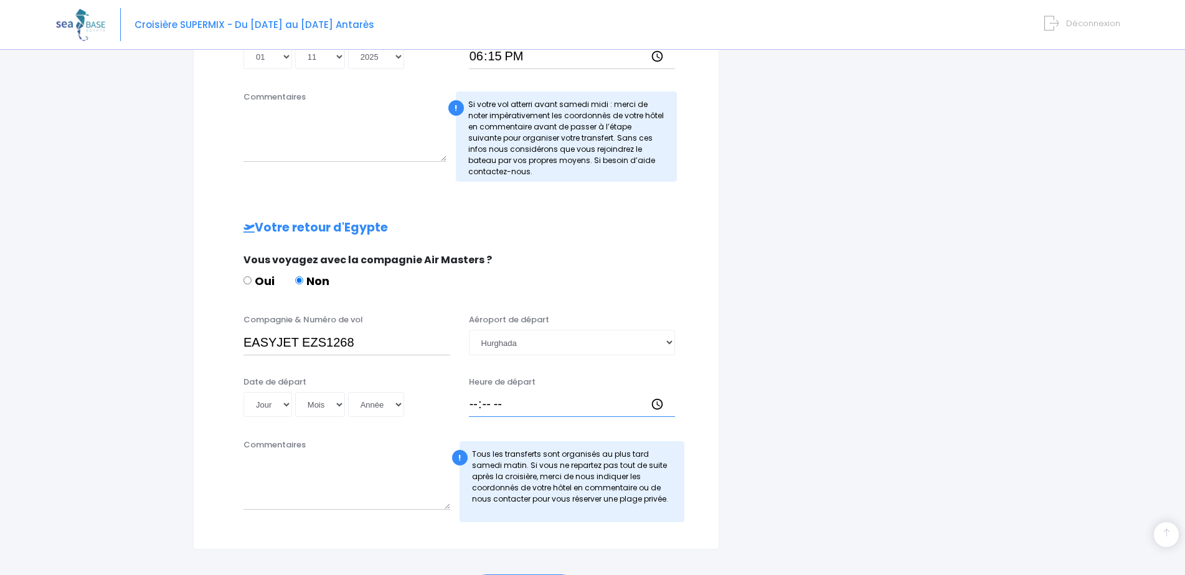
click at [493, 407] on input "Heure de départ" at bounding box center [572, 404] width 207 height 25
type input "19:10"
click at [285, 410] on select "Jour 01 02 03 04 05 06 07 08 09 10 11 12 13 14 15 16 17 18 19 20 21 22 23 24 25…" at bounding box center [267, 404] width 49 height 25
select select "08"
click at [243, 392] on select "Jour 01 02 03 04 05 06 07 08 09 10 11 12 13 14 15 16 17 18 19 20 21 22 23 24 25…" at bounding box center [267, 404] width 49 height 25
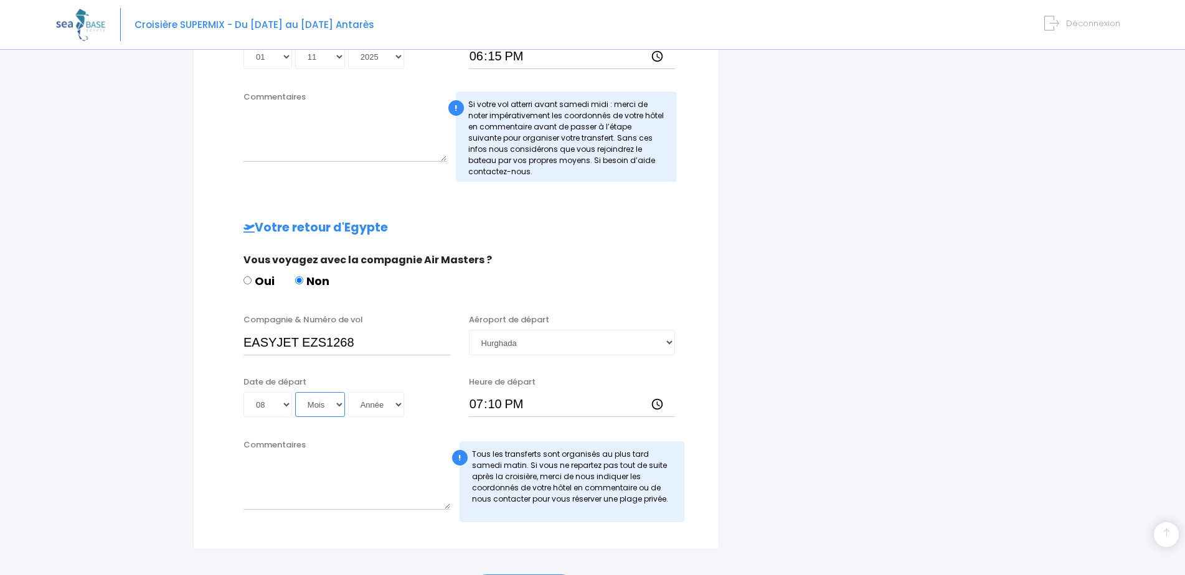
click at [340, 408] on select "Mois 01 02 03 04 05 06 07 08 09 10 11 12" at bounding box center [320, 404] width 50 height 25
select select "11"
click at [296, 392] on select "Mois 01 02 03 04 05 06 07 08 09 10 11 12" at bounding box center [320, 404] width 50 height 25
click at [398, 405] on select "Année 2045 2044 2043 2042 2041 2040 2039 2038 2037 2036 2035 2034 2033 2032 203…" at bounding box center [376, 404] width 56 height 25
select select "2025"
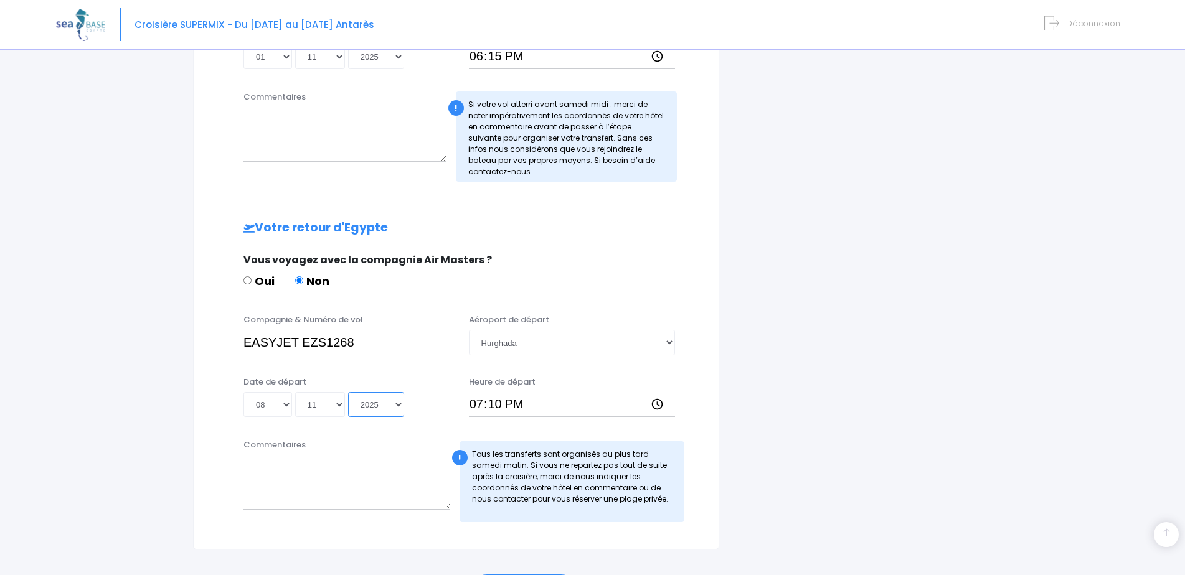
click at [350, 392] on select "Année 2045 2044 2043 2042 2041 2040 2039 2038 2037 2036 2035 2034 2033 2032 203…" at bounding box center [376, 404] width 56 height 25
type input "2025-11-08"
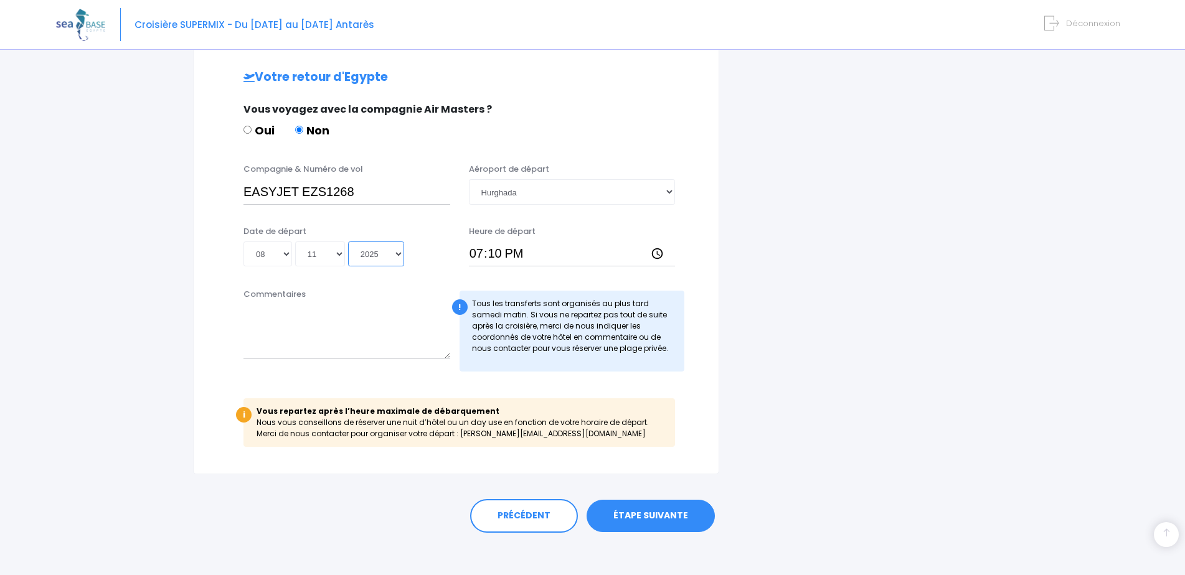
scroll to position [594, 0]
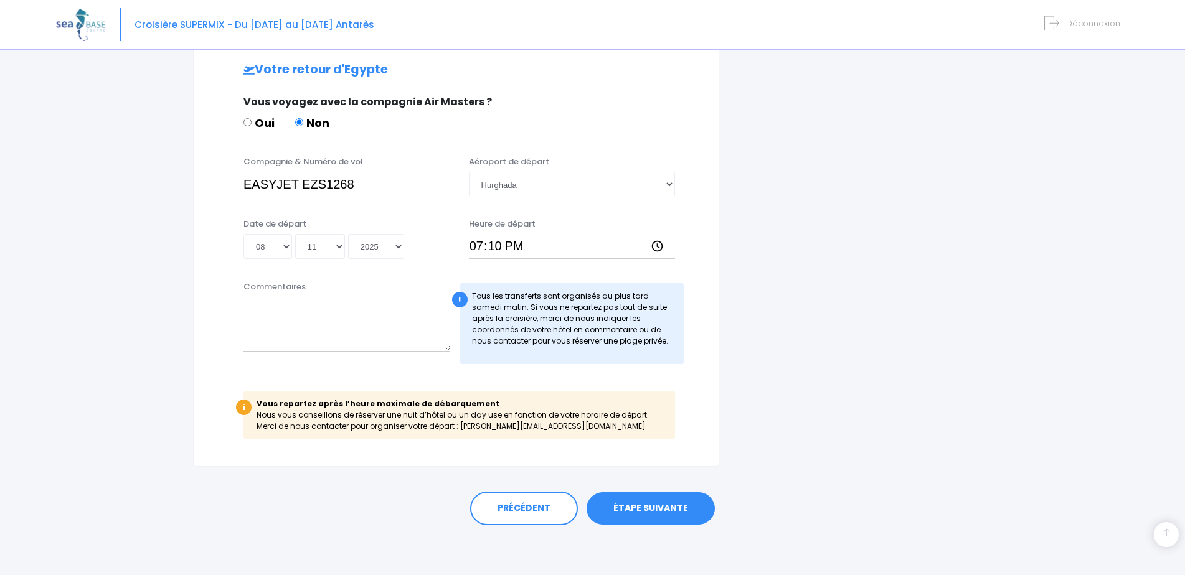
click at [655, 510] on link "ÉTAPE SUIVANTE" at bounding box center [651, 509] width 128 height 32
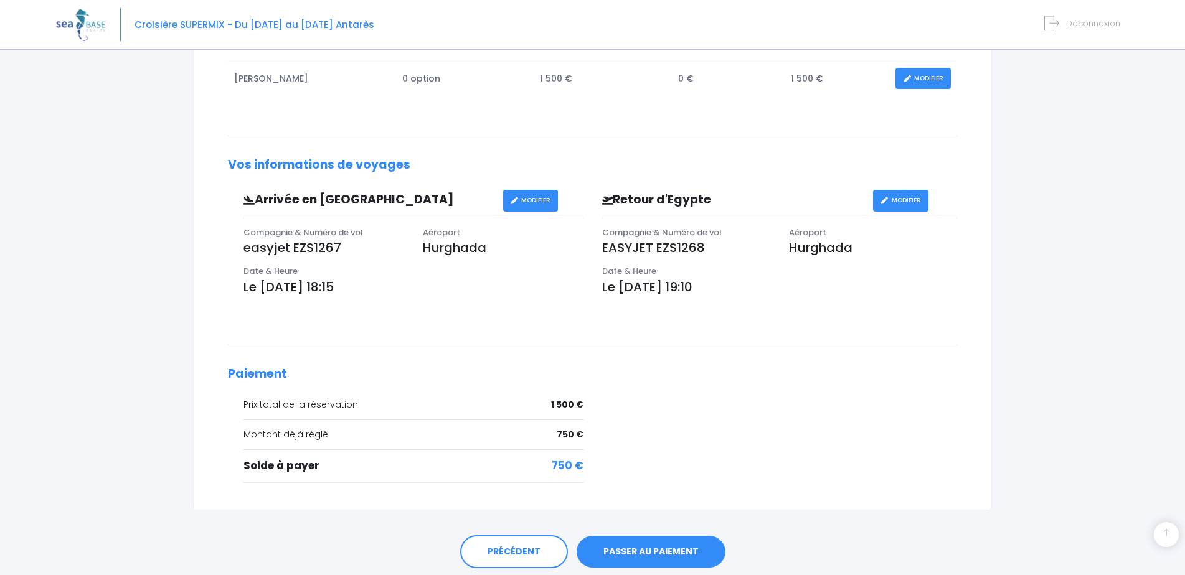
scroll to position [300, 0]
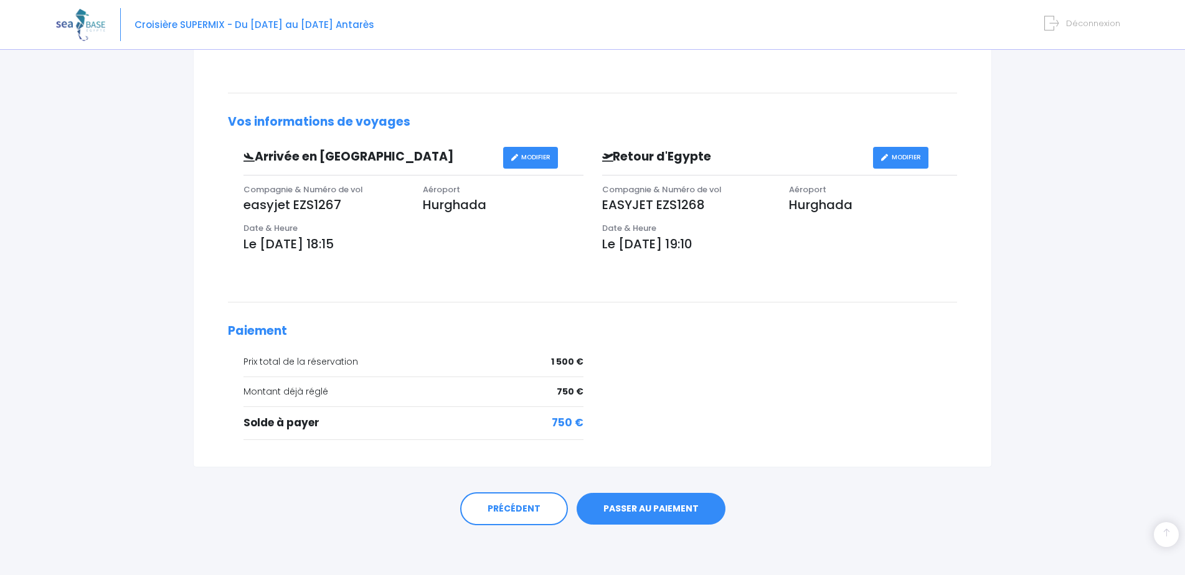
click at [662, 509] on link "PASSER AU PAIEMENT" at bounding box center [651, 509] width 149 height 32
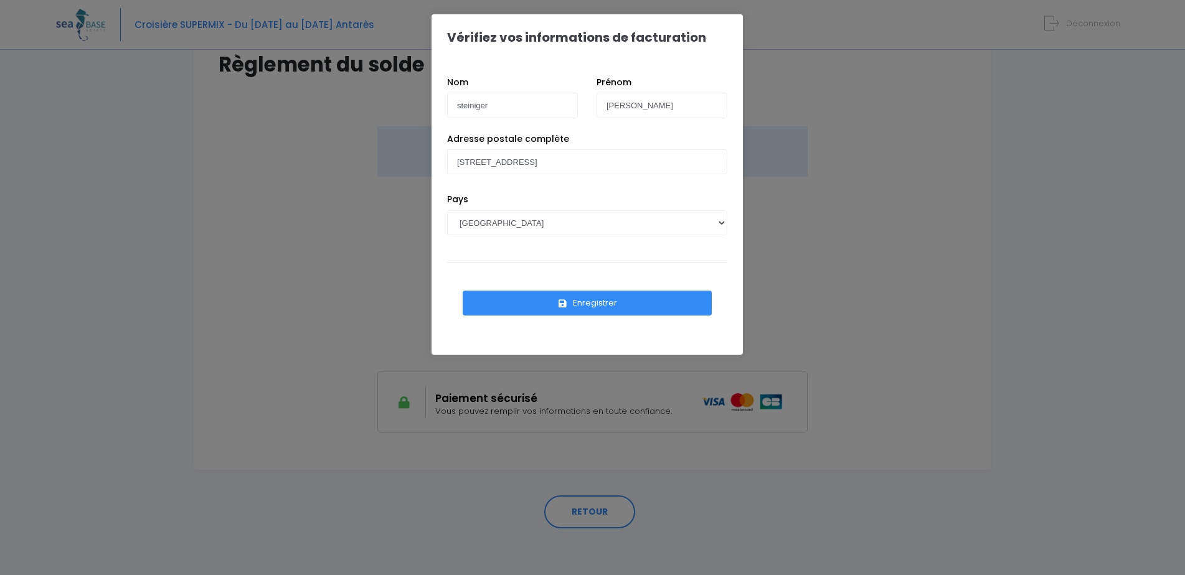
scroll to position [108, 0]
click at [585, 301] on button "Enregistrer" at bounding box center [587, 303] width 249 height 25
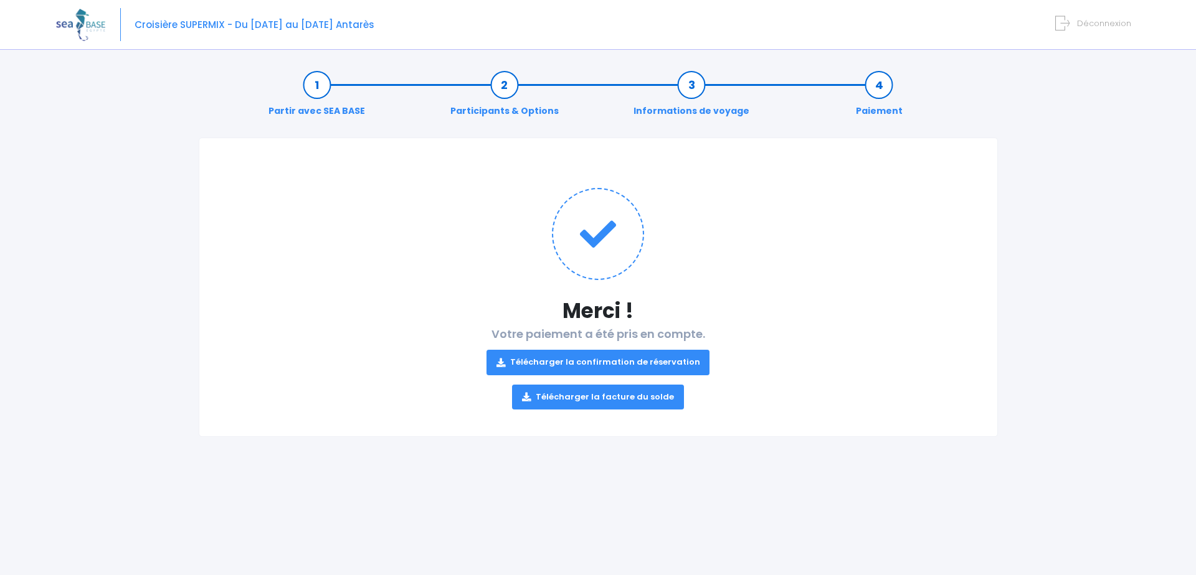
click at [641, 365] on link "Télécharger la confirmation de réservation" at bounding box center [598, 362] width 224 height 25
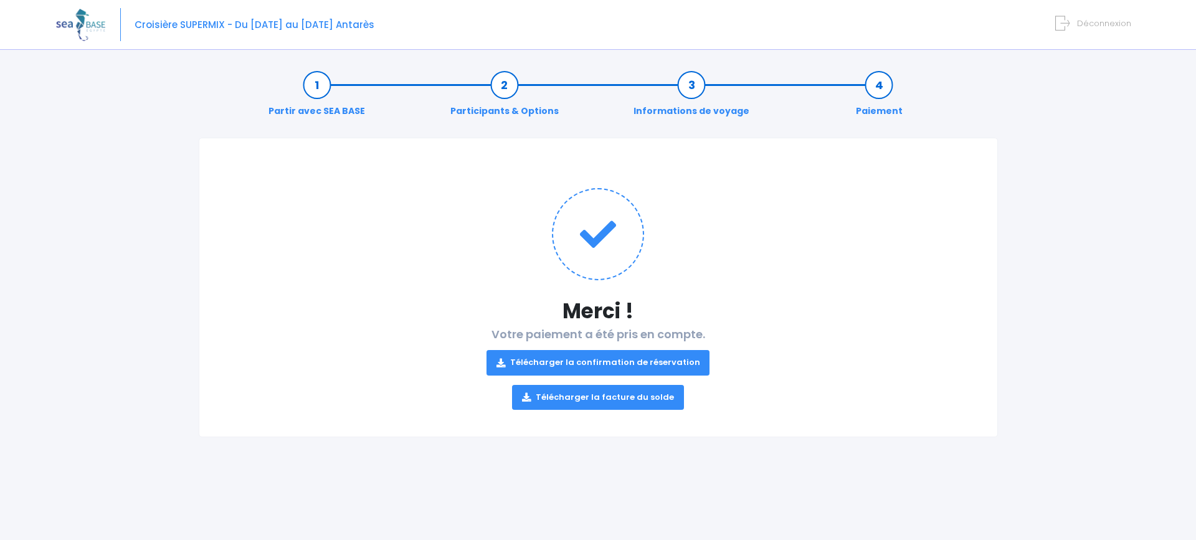
drag, startPoint x: 244, startPoint y: 539, endPoint x: 607, endPoint y: 399, distance: 388.9
click at [607, 399] on link "Télécharger la facture du solde" at bounding box center [598, 397] width 172 height 25
click at [209, 29] on span "Croisière SUPERMIX - Du [DATE] au [DATE] Antarès" at bounding box center [255, 24] width 240 height 13
click at [88, 29] on img at bounding box center [80, 25] width 49 height 32
click at [590, 248] on icon at bounding box center [598, 234] width 92 height 92
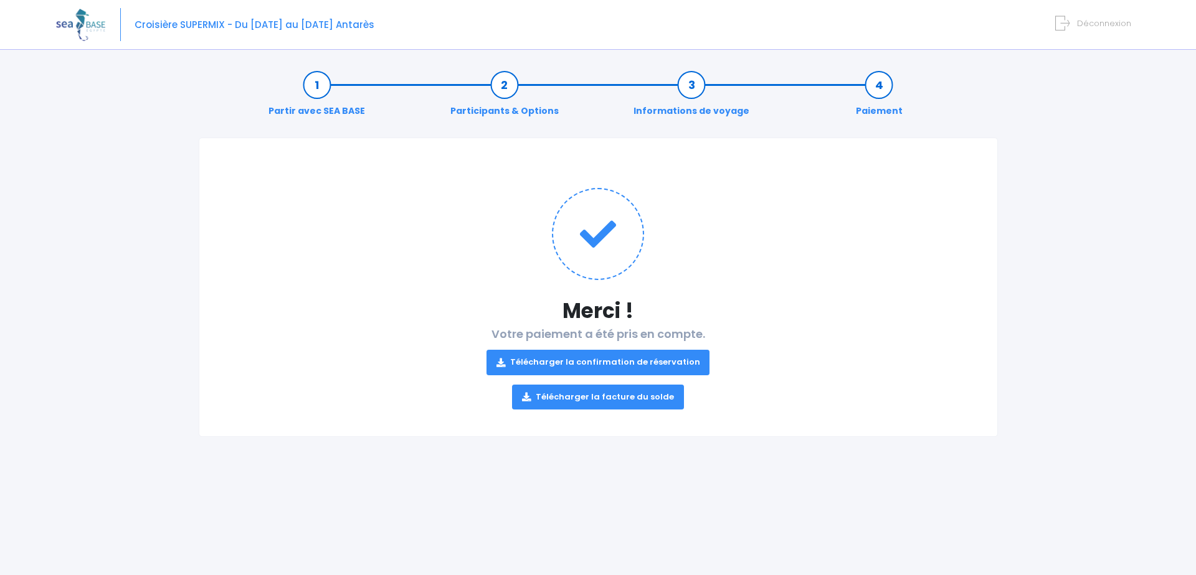
click at [1109, 25] on span "Déconnexion" at bounding box center [1104, 23] width 54 height 12
